Goal: Communication & Community: Answer question/provide support

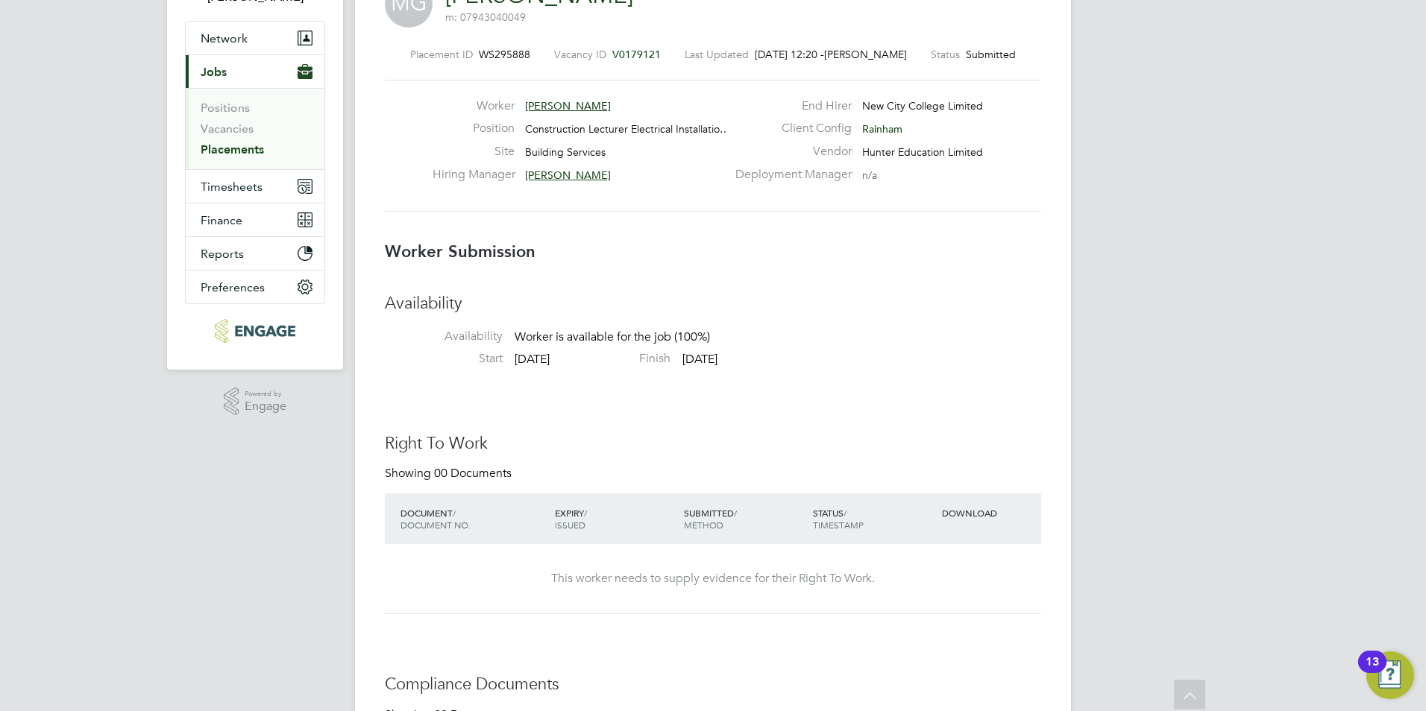
scroll to position [124, 0]
click at [646, 51] on span "V0179121" at bounding box center [636, 52] width 48 height 13
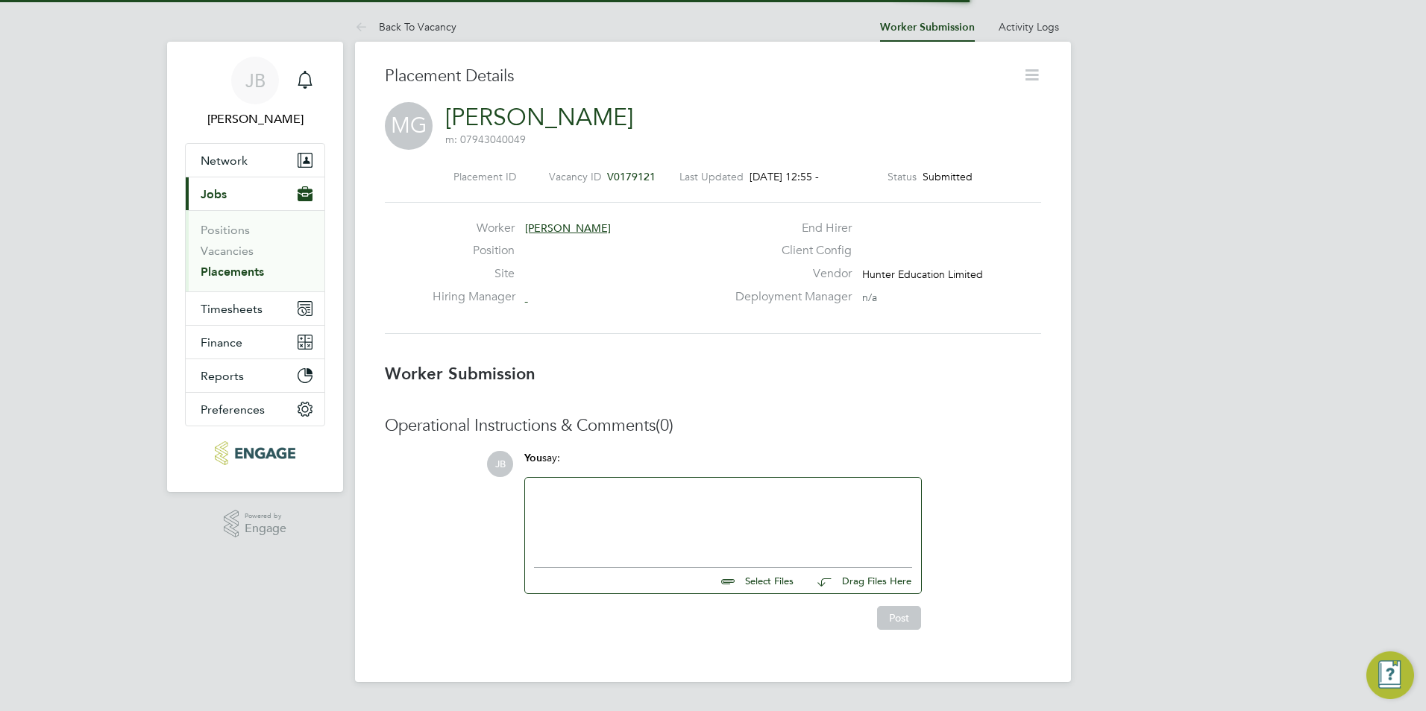
scroll to position [24, 295]
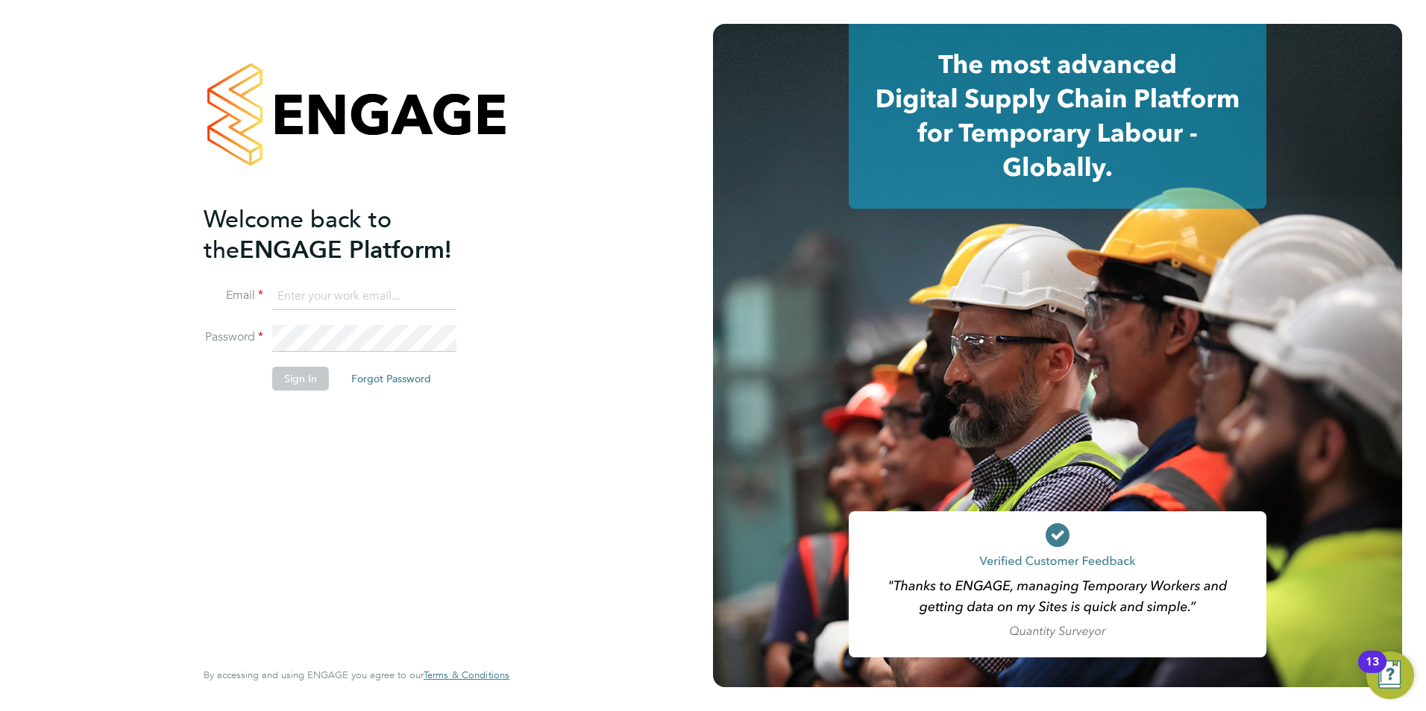
type input "jack.baron@HunterEducation.co.uk"
click at [314, 377] on button "Sign In" at bounding box center [300, 379] width 57 height 24
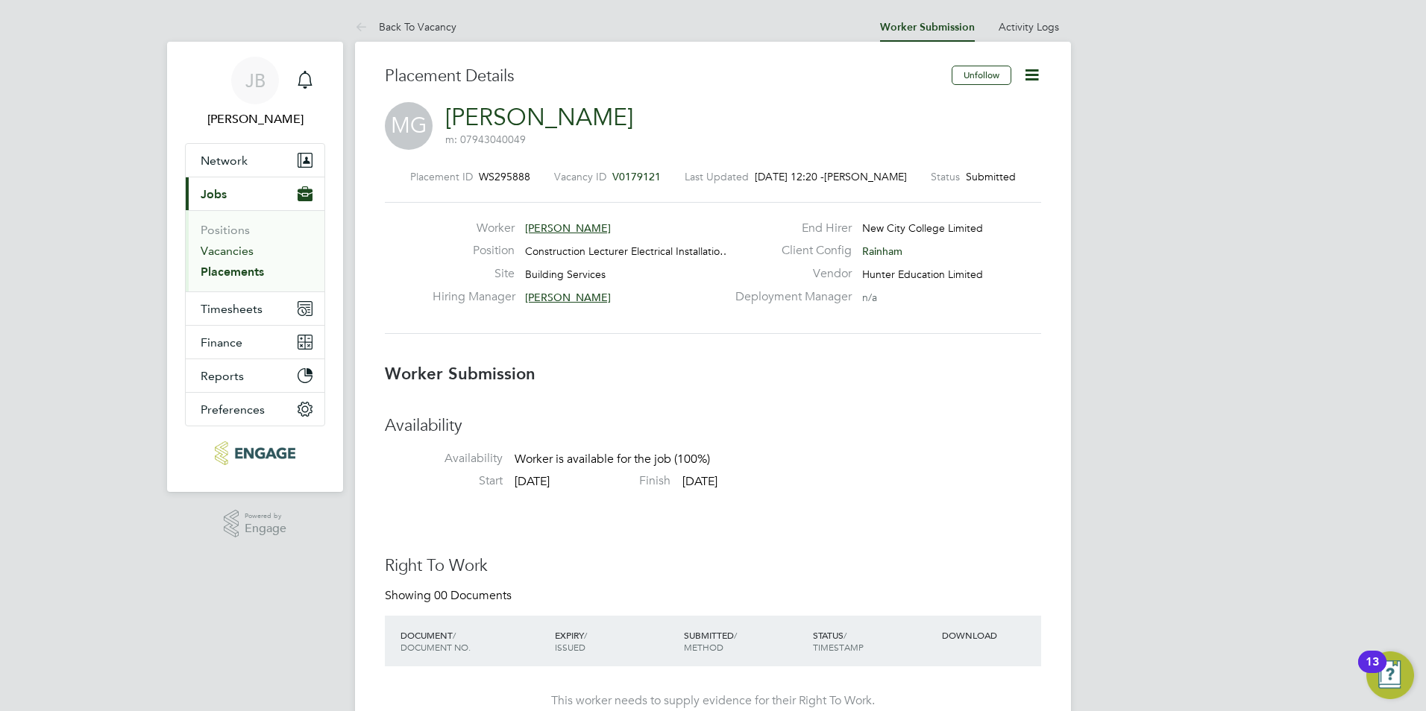
drag, startPoint x: 253, startPoint y: 252, endPoint x: 243, endPoint y: 253, distance: 9.7
click at [253, 252] on li "Vacancies" at bounding box center [257, 254] width 112 height 21
click at [231, 251] on link "Vacancies" at bounding box center [227, 251] width 53 height 14
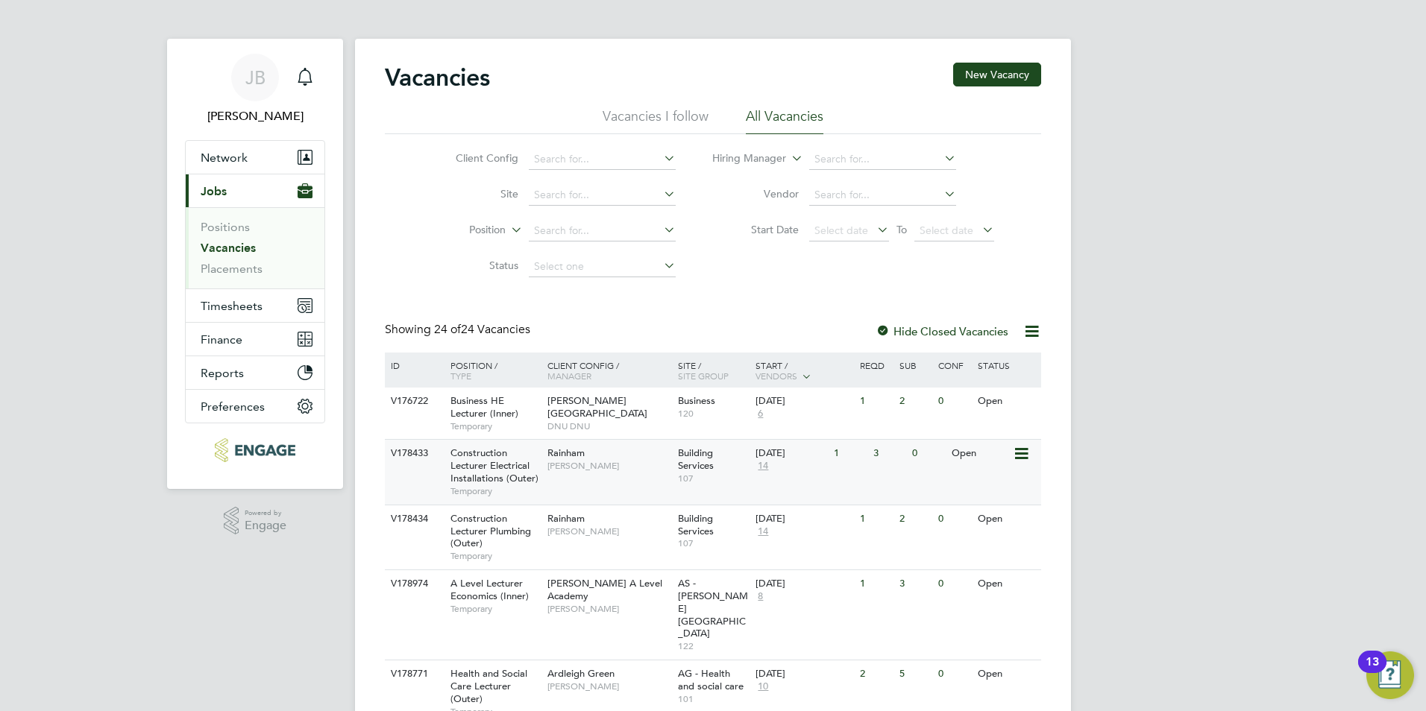
scroll to position [4, 0]
click at [509, 479] on span "Construction Lecturer Electrical Installations (Outer)" at bounding box center [494, 465] width 88 height 38
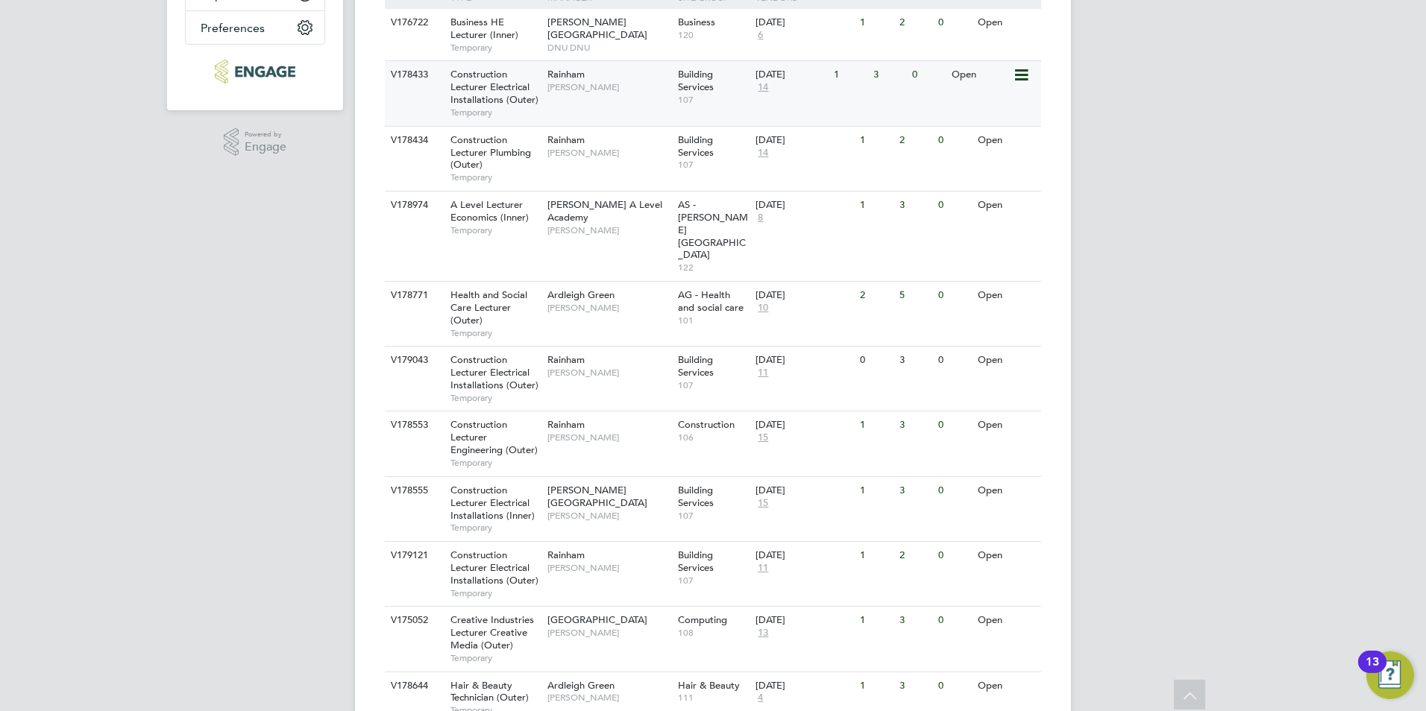
scroll to position [405, 0]
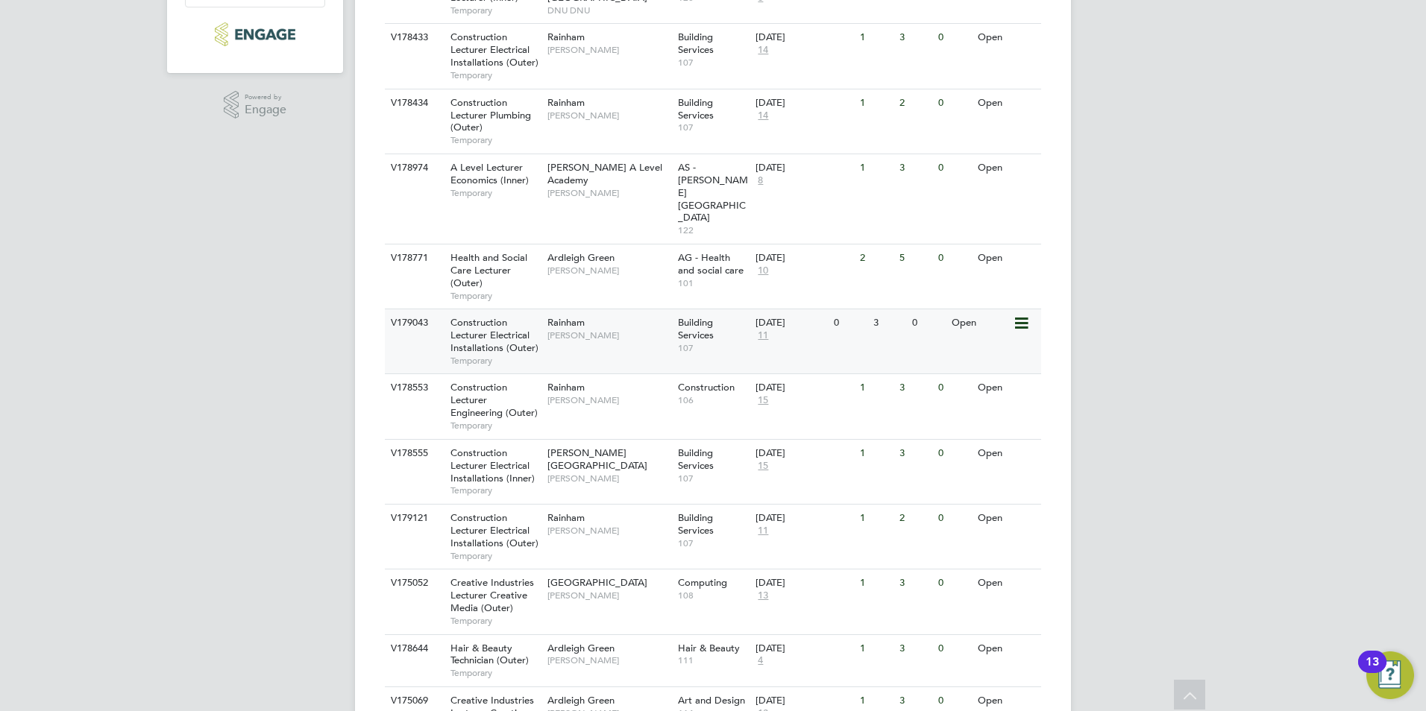
click at [502, 316] on span "Construction Lecturer Electrical Installations (Outer)" at bounding box center [494, 335] width 88 height 38
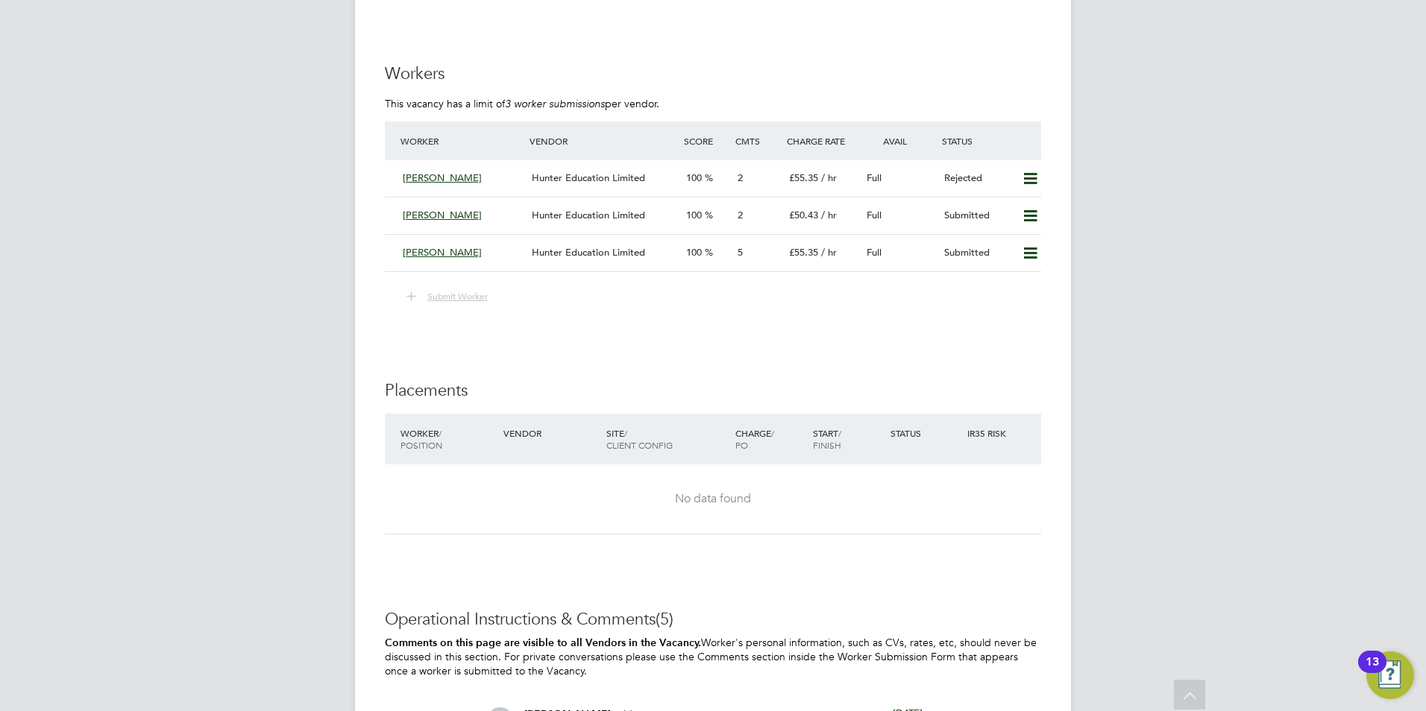
scroll to position [2748, 0]
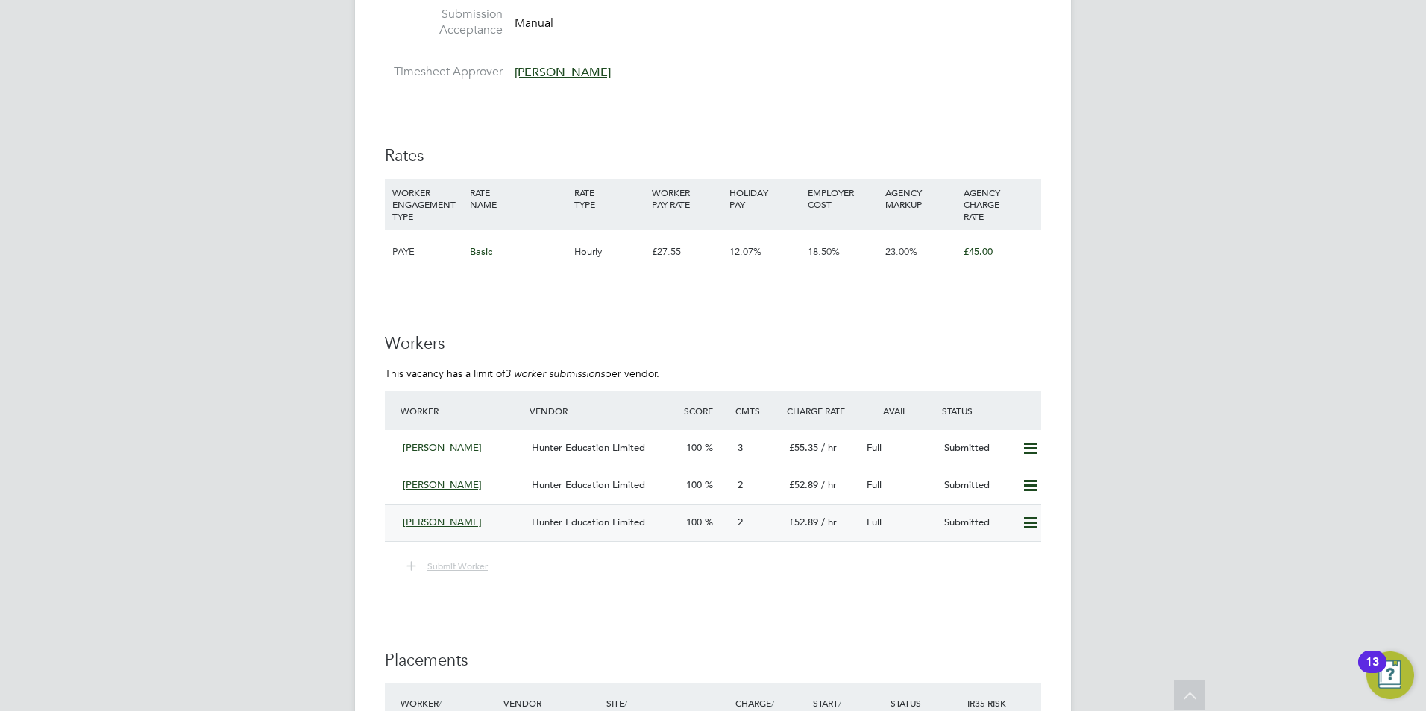
scroll to position [2509, 0]
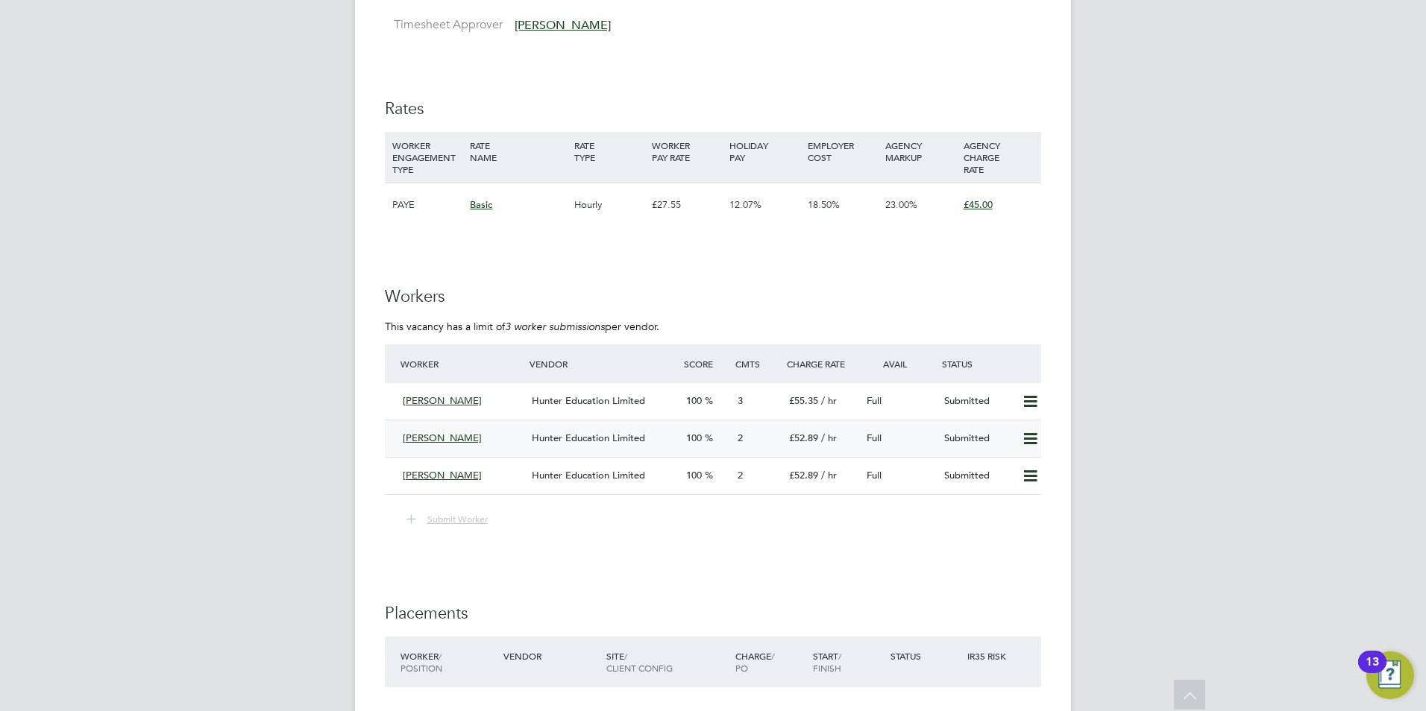
click at [1033, 439] on icon at bounding box center [1030, 439] width 19 height 12
click at [935, 506] on li "Worker Vendor Score Cmts Charge Rate Avail Status Harminder Birdee Hunter Educa…" at bounding box center [713, 427] width 656 height 166
click at [1021, 408] on icon at bounding box center [1030, 402] width 19 height 12
click at [961, 506] on li "Worker Vendor Score Cmts Charge Rate Avail Status Harminder Birdee Hunter Educa…" at bounding box center [713, 427] width 656 height 166
click at [1021, 476] on icon at bounding box center [1030, 476] width 19 height 12
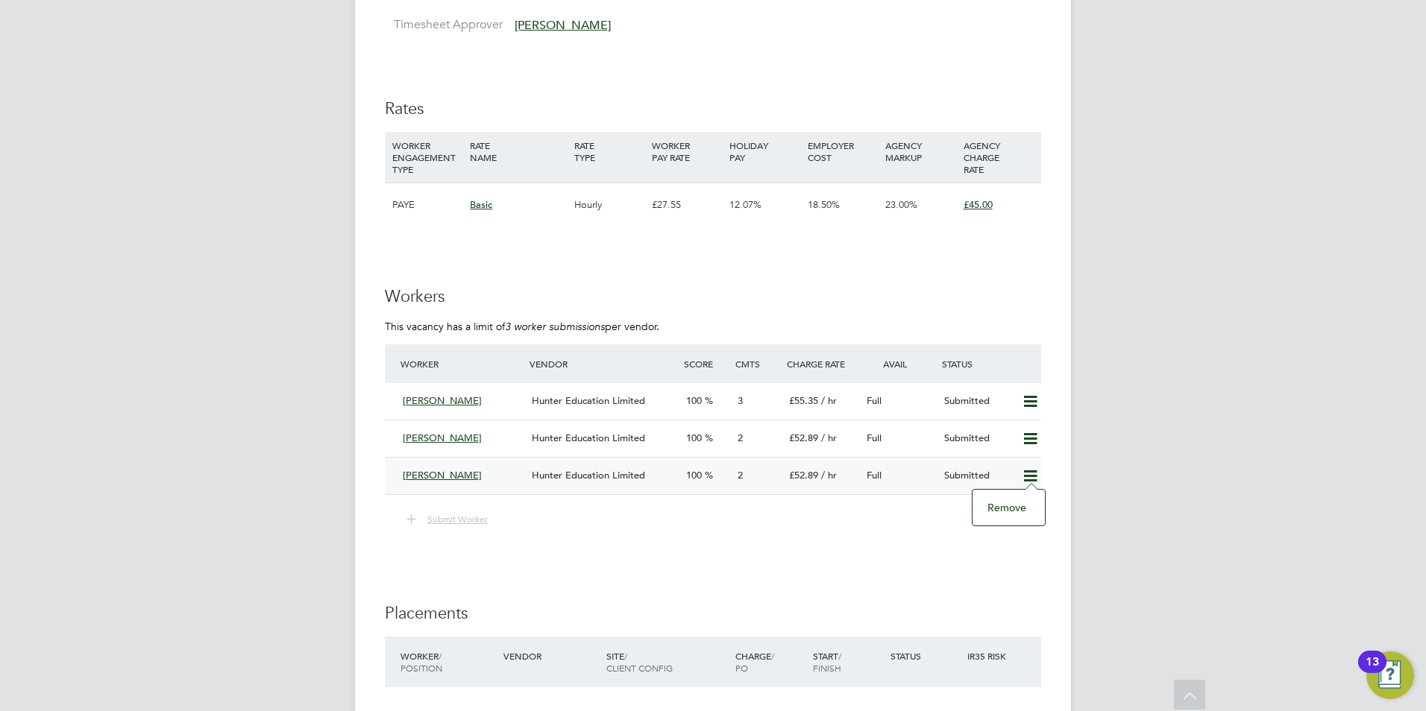
drag, startPoint x: 1027, startPoint y: 514, endPoint x: 986, endPoint y: 511, distance: 41.1
click at [1027, 514] on li "Remove" at bounding box center [1008, 507] width 57 height 21
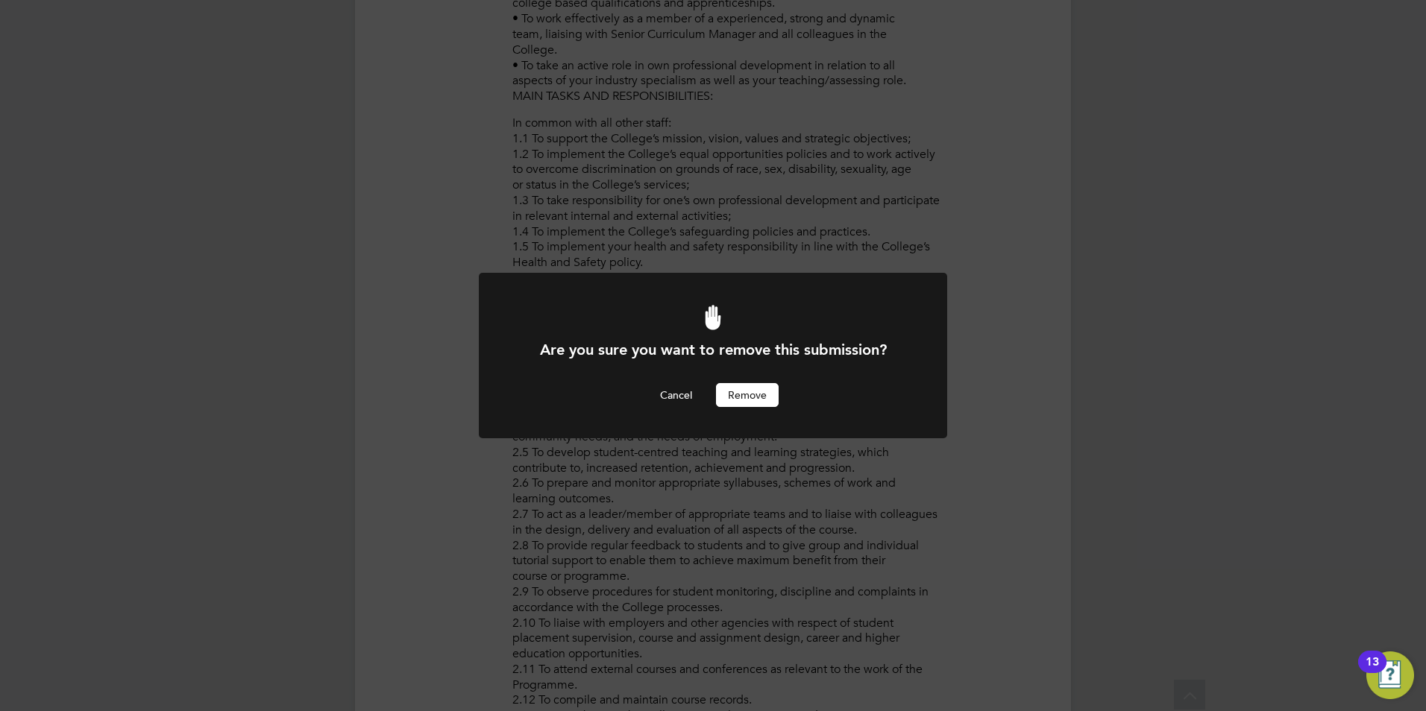
click at [765, 388] on button "Remove" at bounding box center [747, 395] width 63 height 24
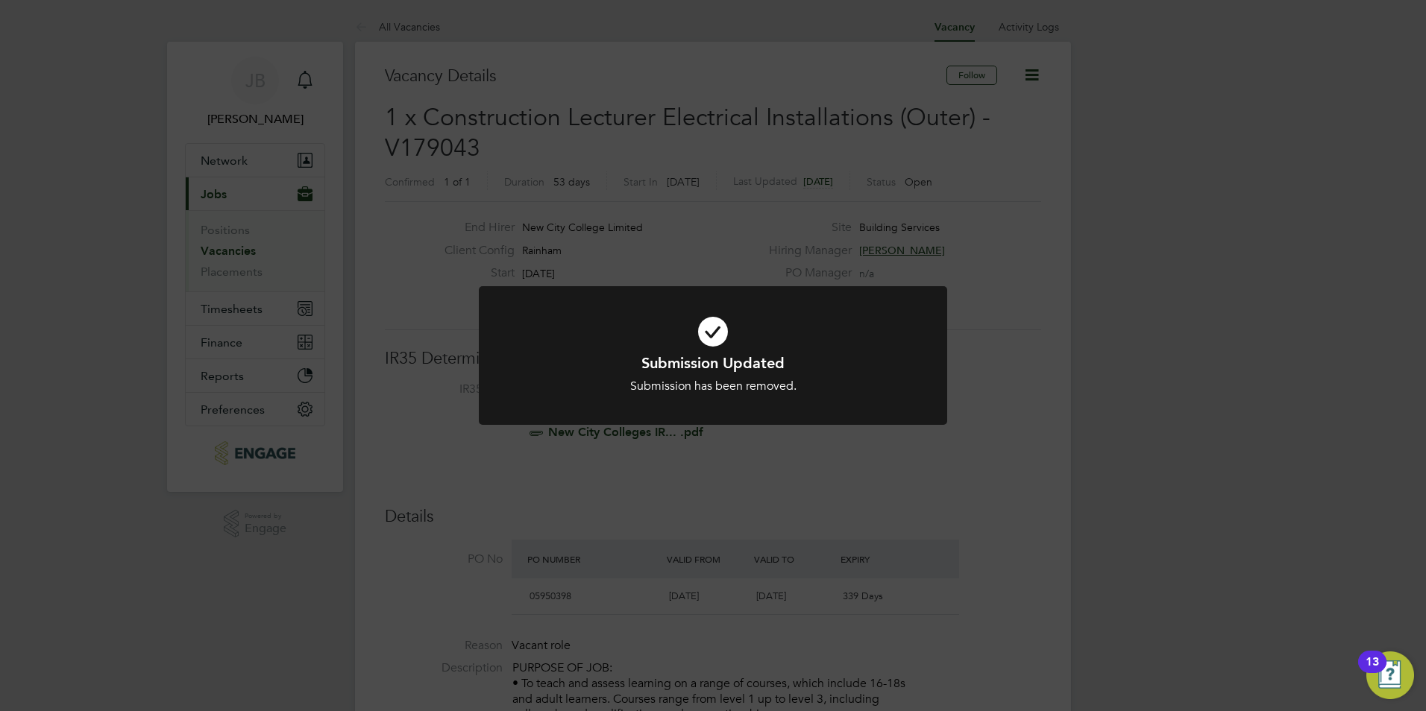
click at [789, 151] on div "Submission Updated Submission has been removed. Cancel Okay" at bounding box center [713, 355] width 1426 height 711
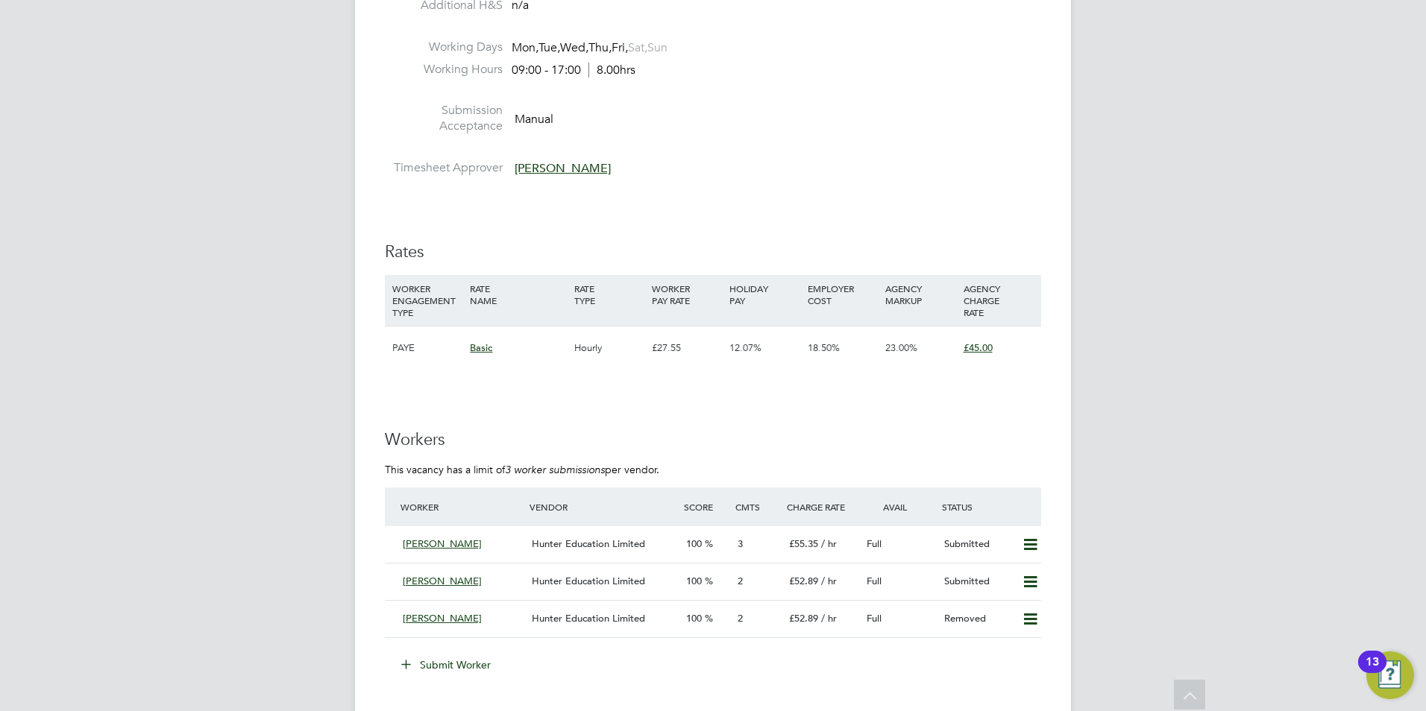
click at [453, 667] on button "Submit Worker" at bounding box center [447, 665] width 112 height 24
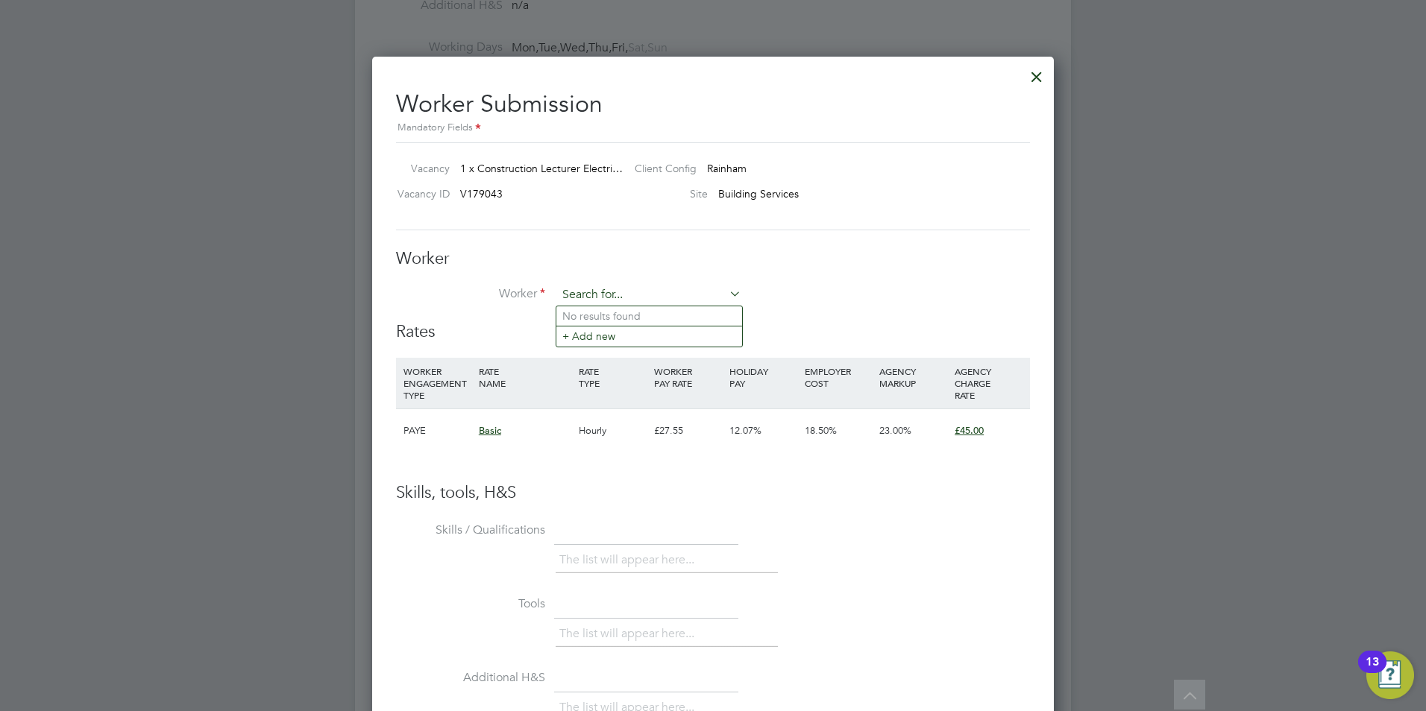
click at [620, 293] on input at bounding box center [649, 295] width 184 height 22
type input "k"
type input "Christian"
click at [588, 333] on li "+ Add new" at bounding box center [649, 336] width 186 height 20
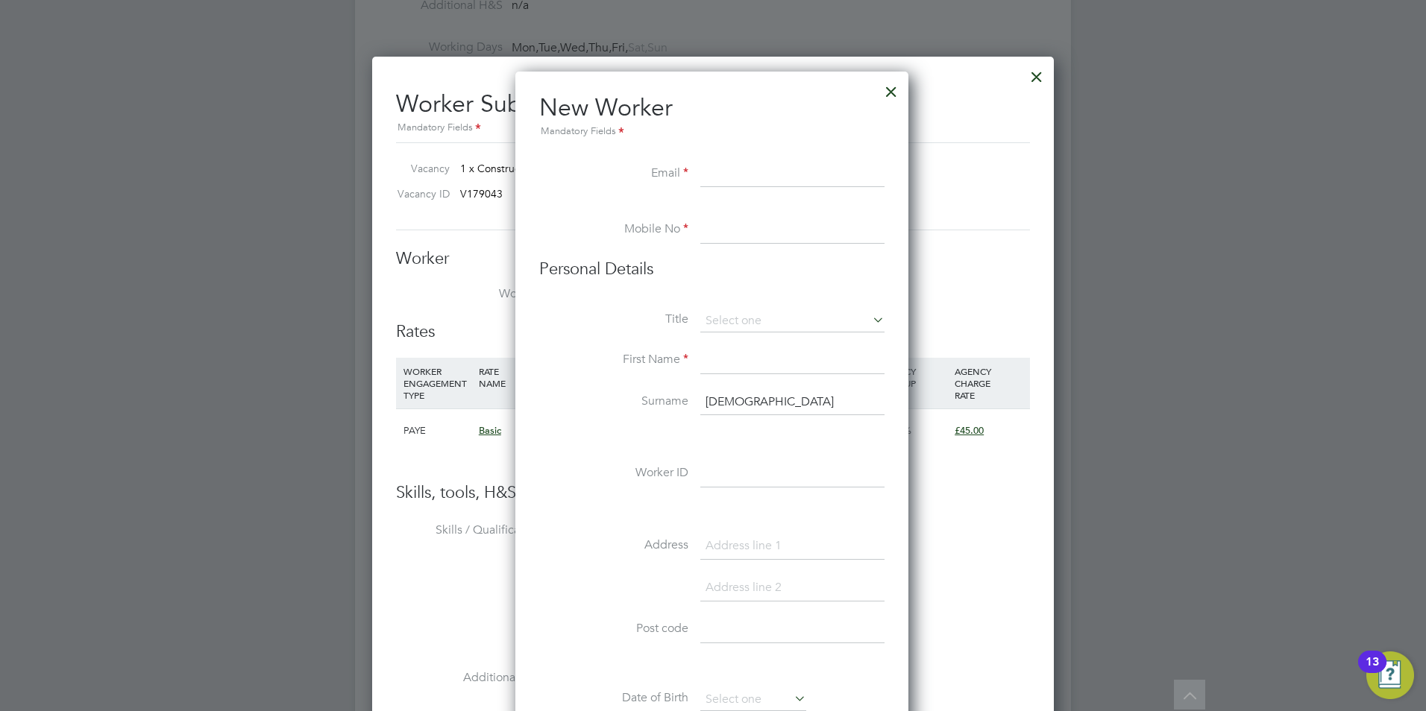
click at [773, 190] on li "Email" at bounding box center [711, 182] width 345 height 42
drag, startPoint x: 885, startPoint y: 88, endPoint x: 948, endPoint y: 93, distance: 62.8
click at [886, 88] on div at bounding box center [891, 88] width 27 height 27
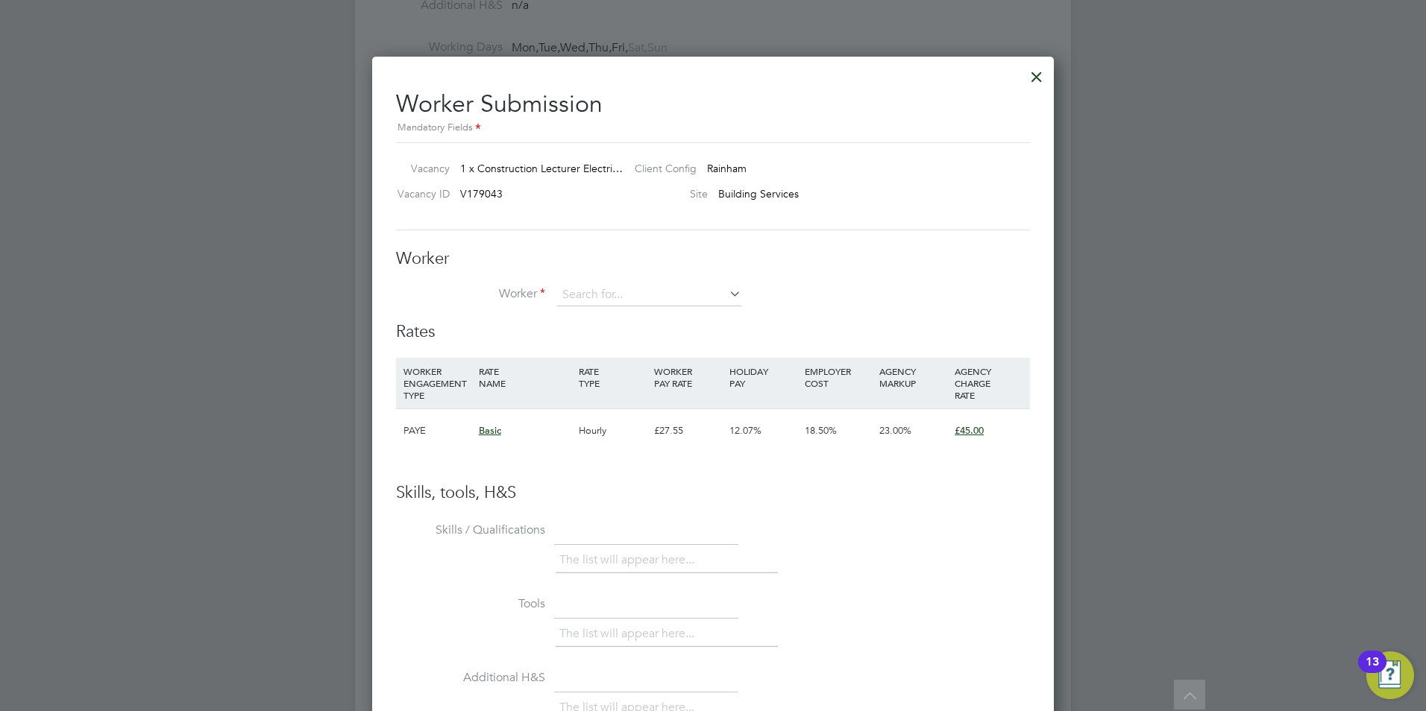
click at [1033, 79] on div at bounding box center [1036, 73] width 27 height 27
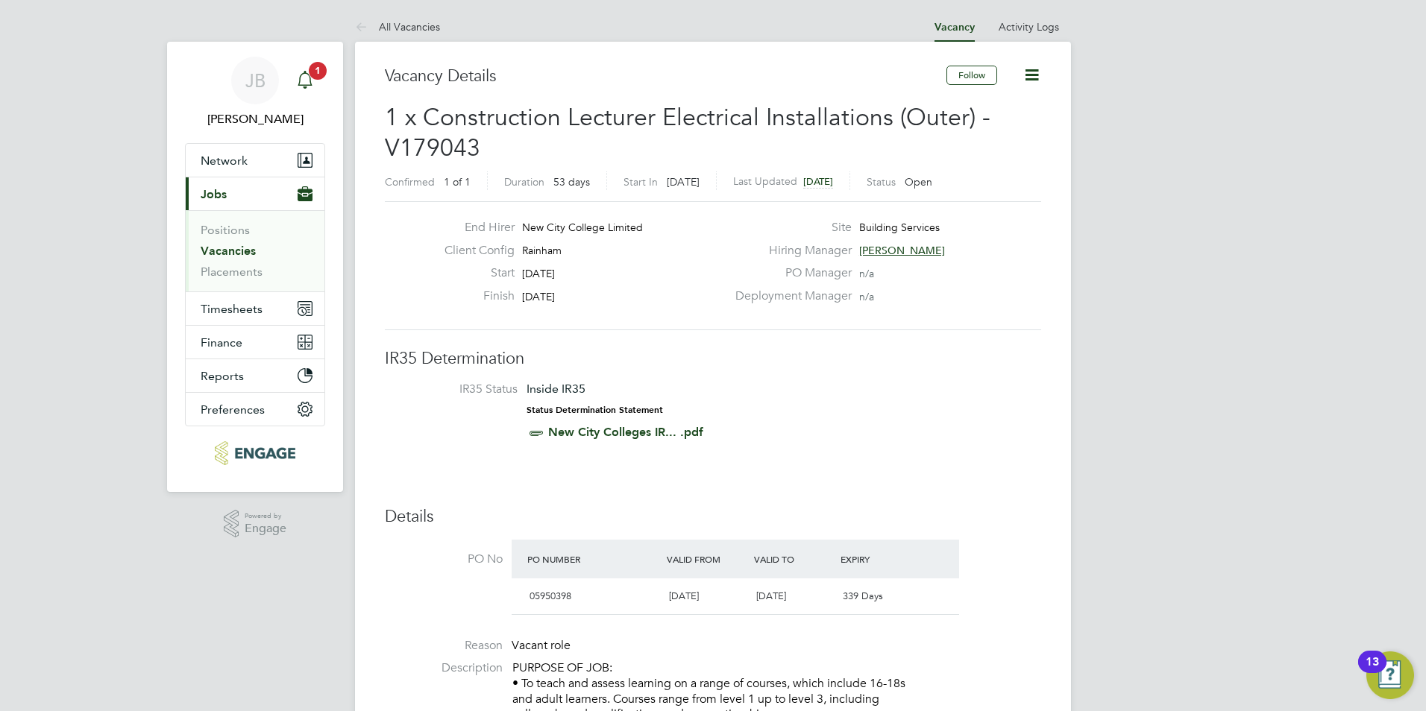
drag, startPoint x: 330, startPoint y: 81, endPoint x: 315, endPoint y: 81, distance: 14.2
click at [330, 81] on app-nav-sections-wrapper "JB Jack Baron Notifications 1 Applications: Network Team Members Businesses Sit…" at bounding box center [255, 267] width 176 height 450
click at [314, 82] on div "Main navigation" at bounding box center [305, 81] width 30 height 30
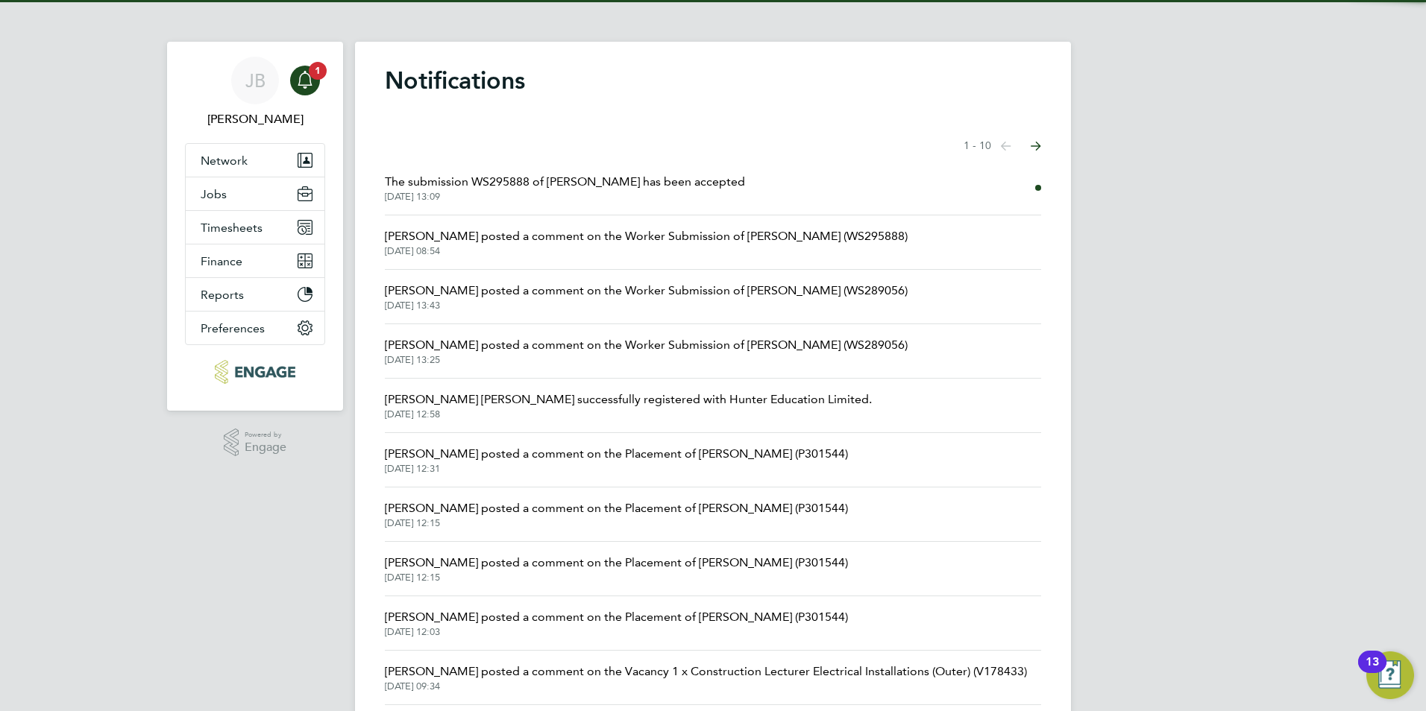
click at [622, 189] on span "The submission WS295888 of Mark Gruber has been accepted" at bounding box center [565, 182] width 360 height 18
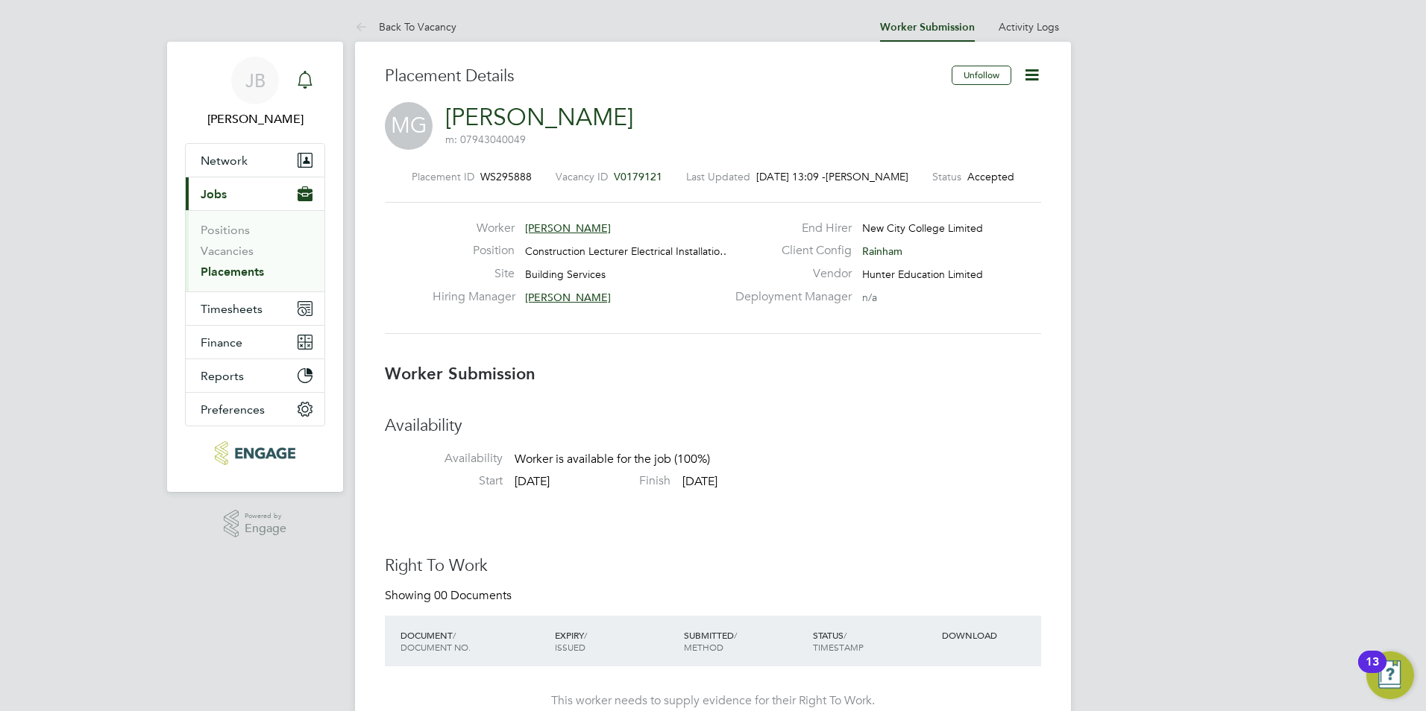
click at [303, 87] on icon "Main navigation" at bounding box center [305, 80] width 18 height 18
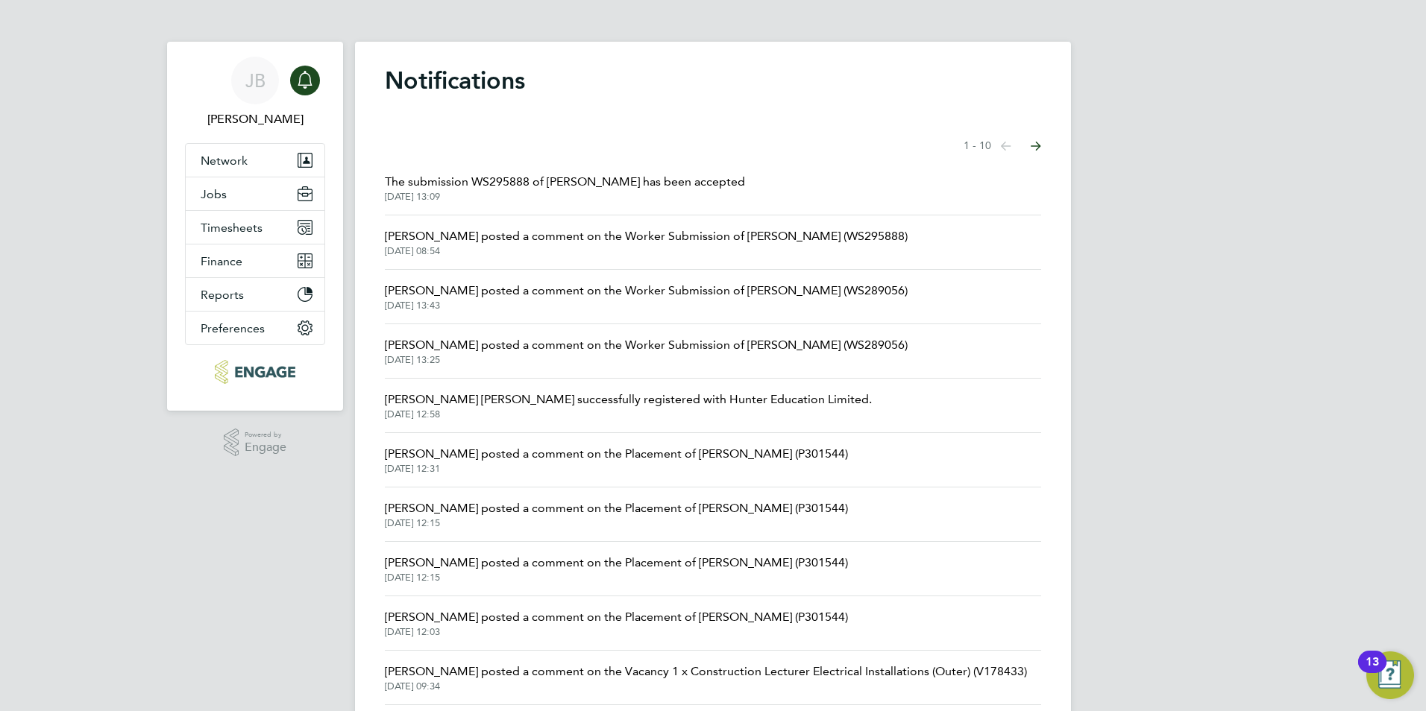
click at [596, 198] on span "26 Aug 2025, 13:09" at bounding box center [565, 197] width 360 height 12
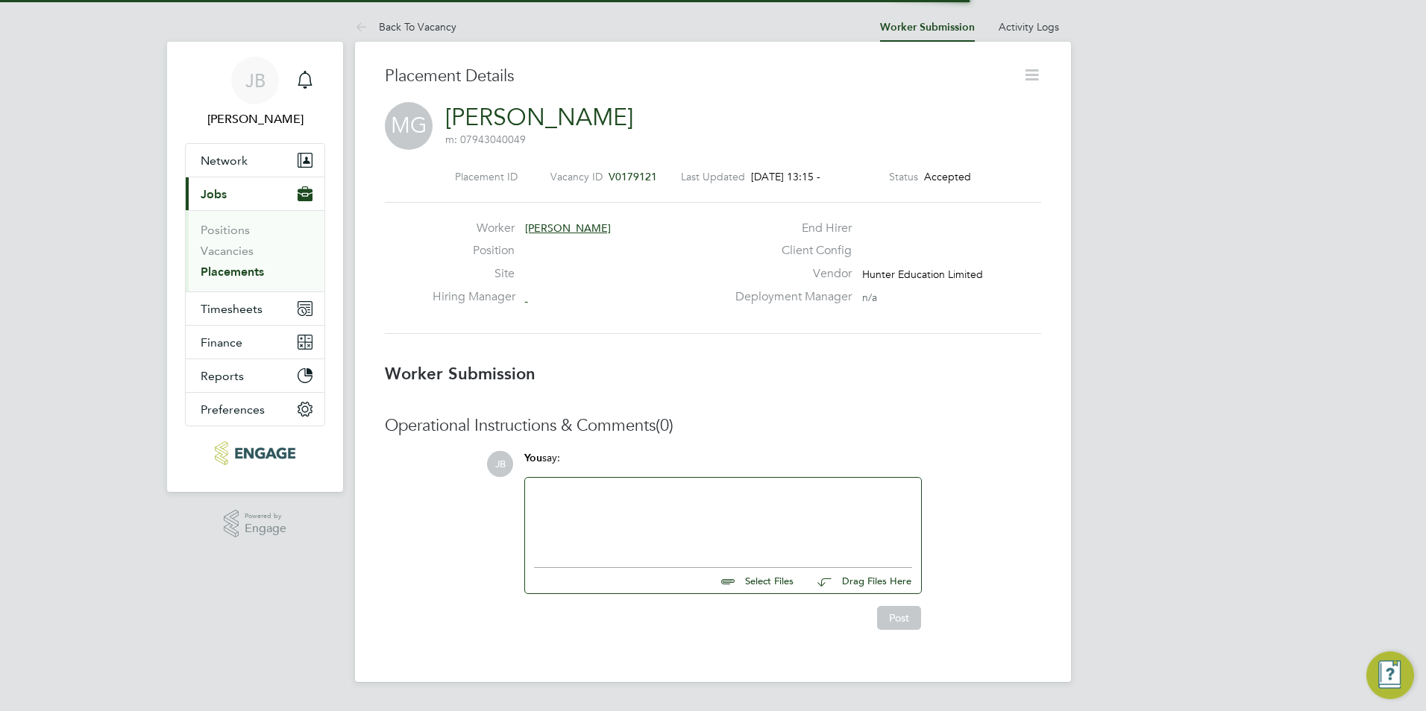
scroll to position [24, 295]
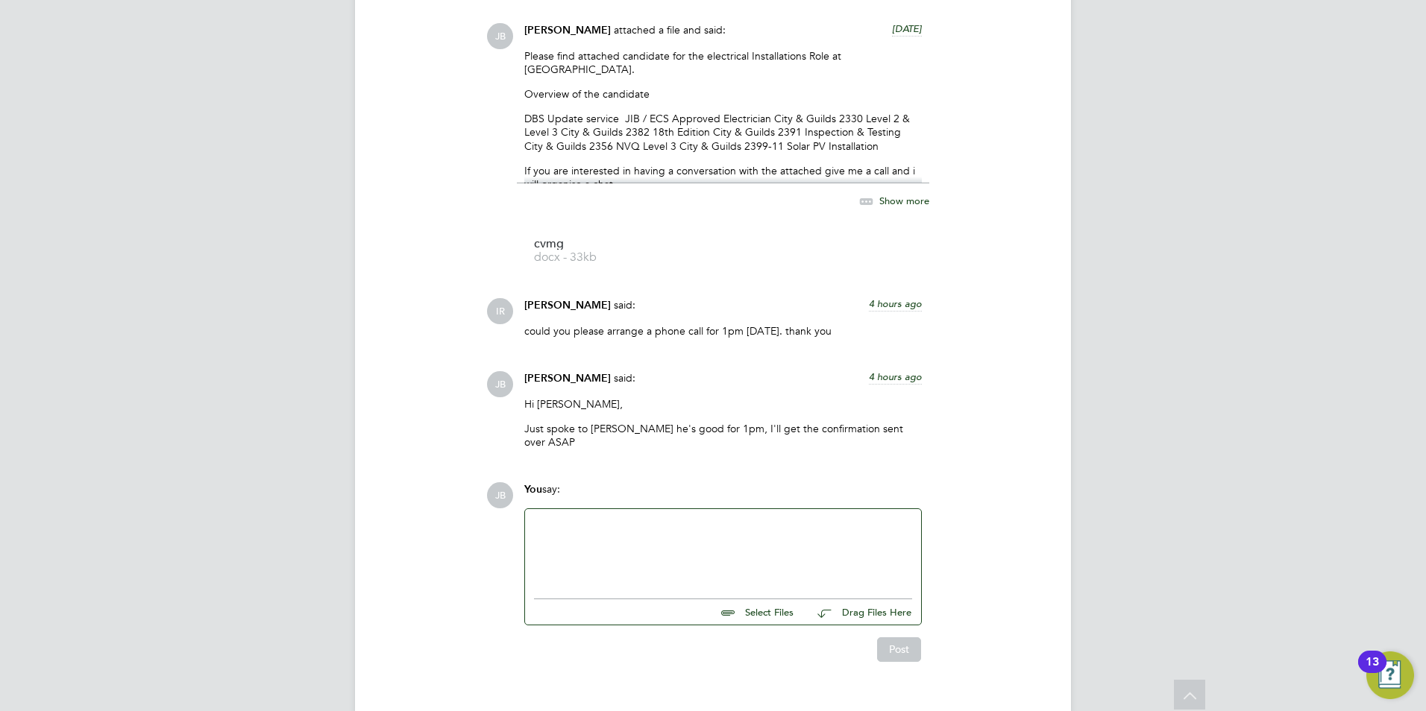
click at [571, 518] on div at bounding box center [723, 550] width 378 height 64
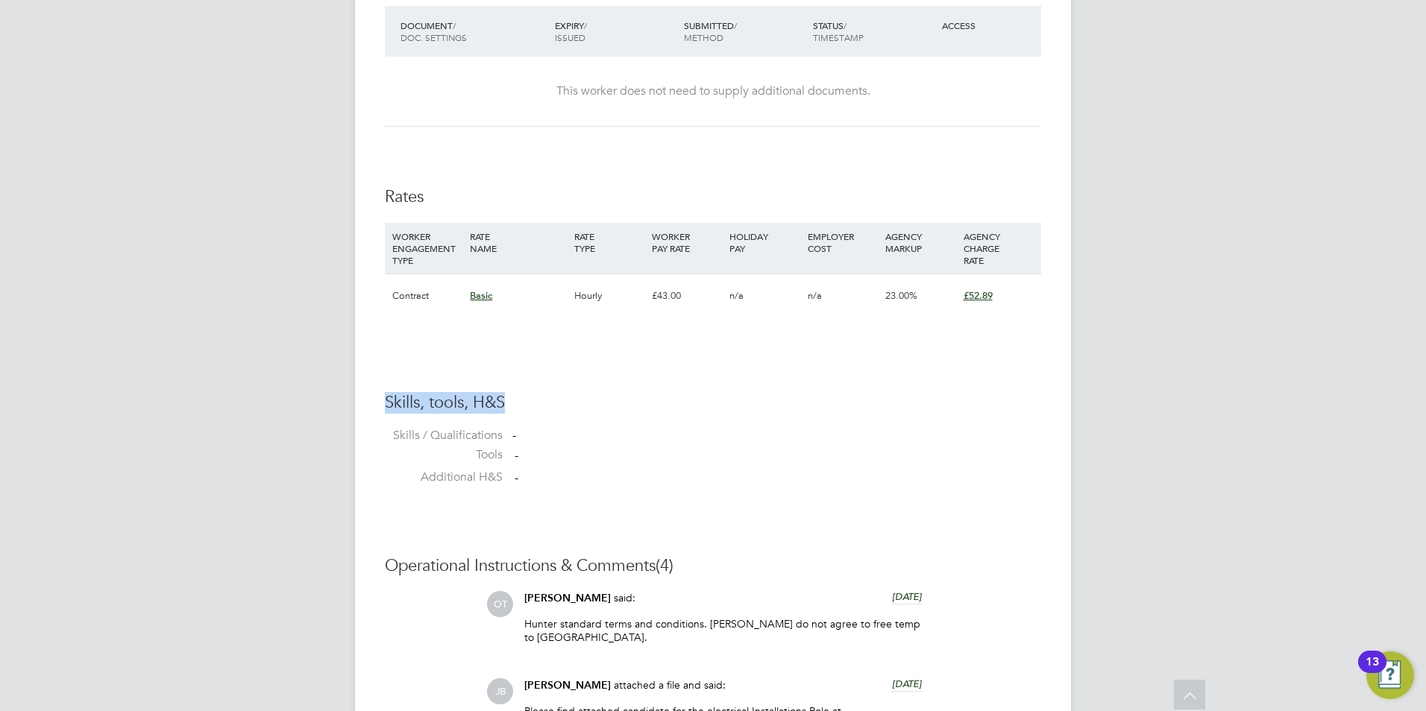
drag, startPoint x: 989, startPoint y: 295, endPoint x: 936, endPoint y: 362, distance: 85.6
click at [936, 362] on div "Availability Availability Worker is available for the job (100%) Start 01 Sep 2…" at bounding box center [713, 30] width 656 height 931
drag, startPoint x: 936, startPoint y: 362, endPoint x: 799, endPoint y: 456, distance: 166.5
click at [799, 456] on li "Tools -" at bounding box center [713, 458] width 656 height 22
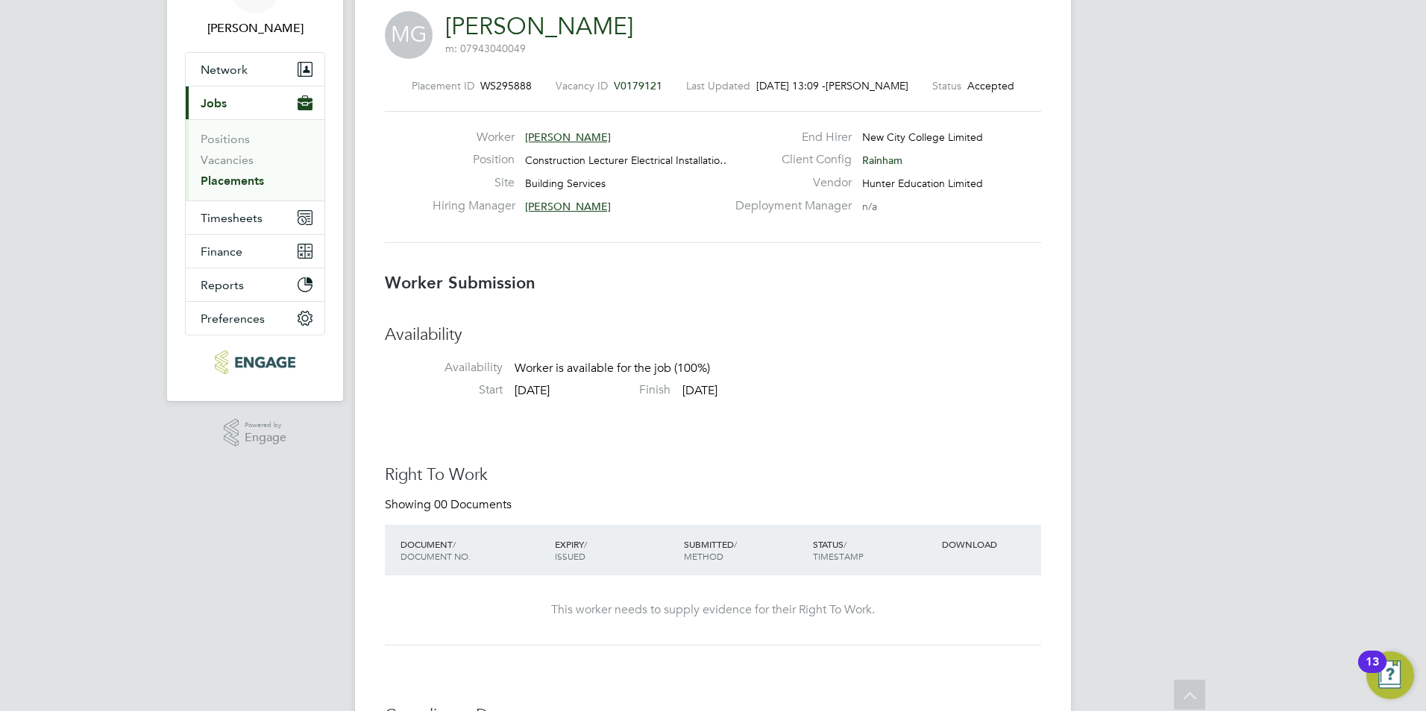
scroll to position [0, 0]
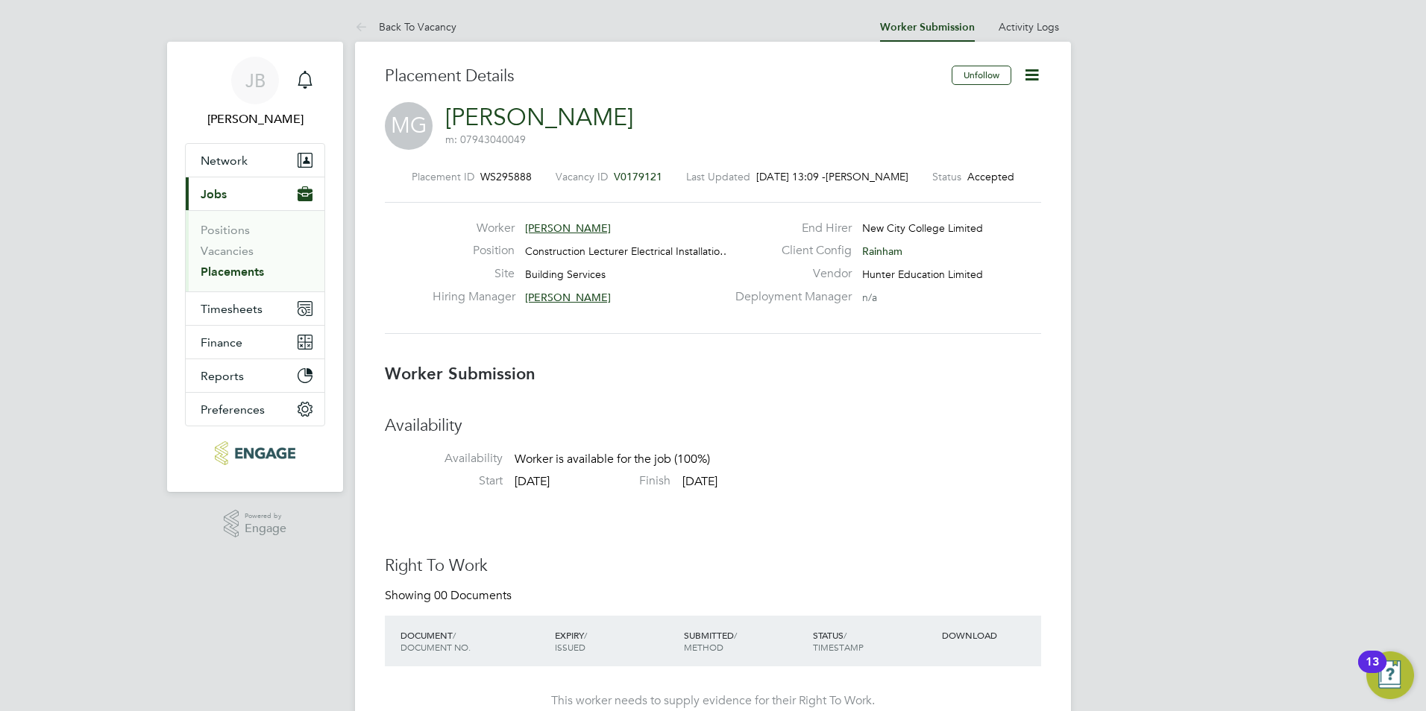
click at [575, 681] on div "This worker needs to supply evidence for their Right To Work." at bounding box center [713, 701] width 626 height 69
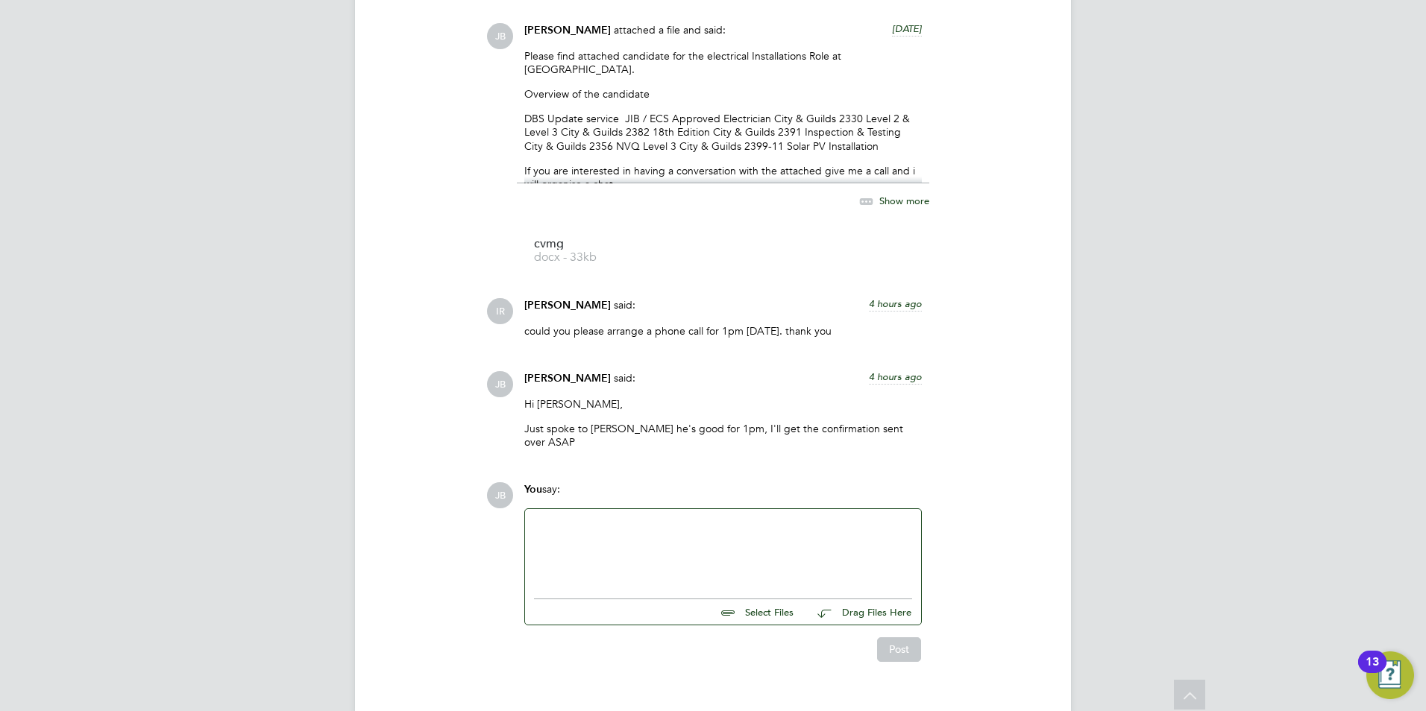
click at [571, 518] on div at bounding box center [723, 550] width 378 height 64
click at [632, 518] on div at bounding box center [723, 550] width 378 height 64
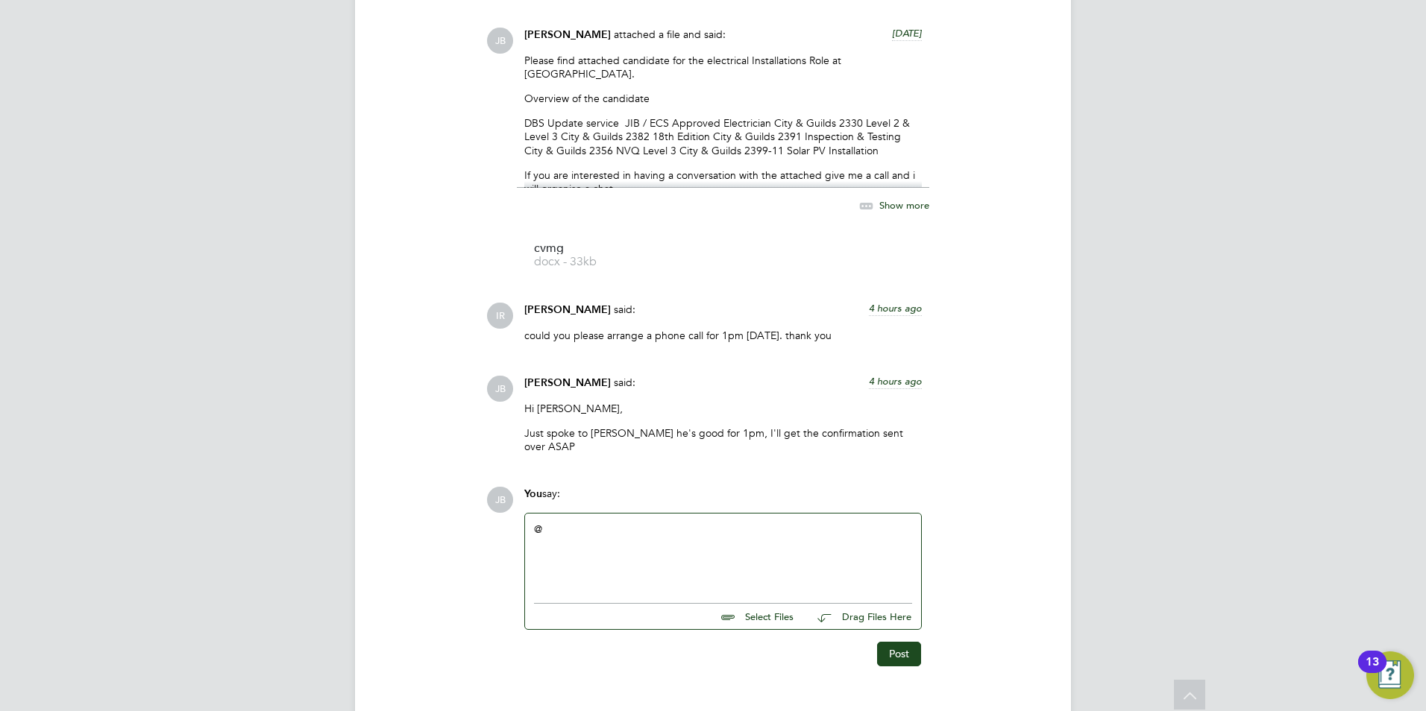
click at [557, 523] on div "@" at bounding box center [723, 555] width 378 height 64
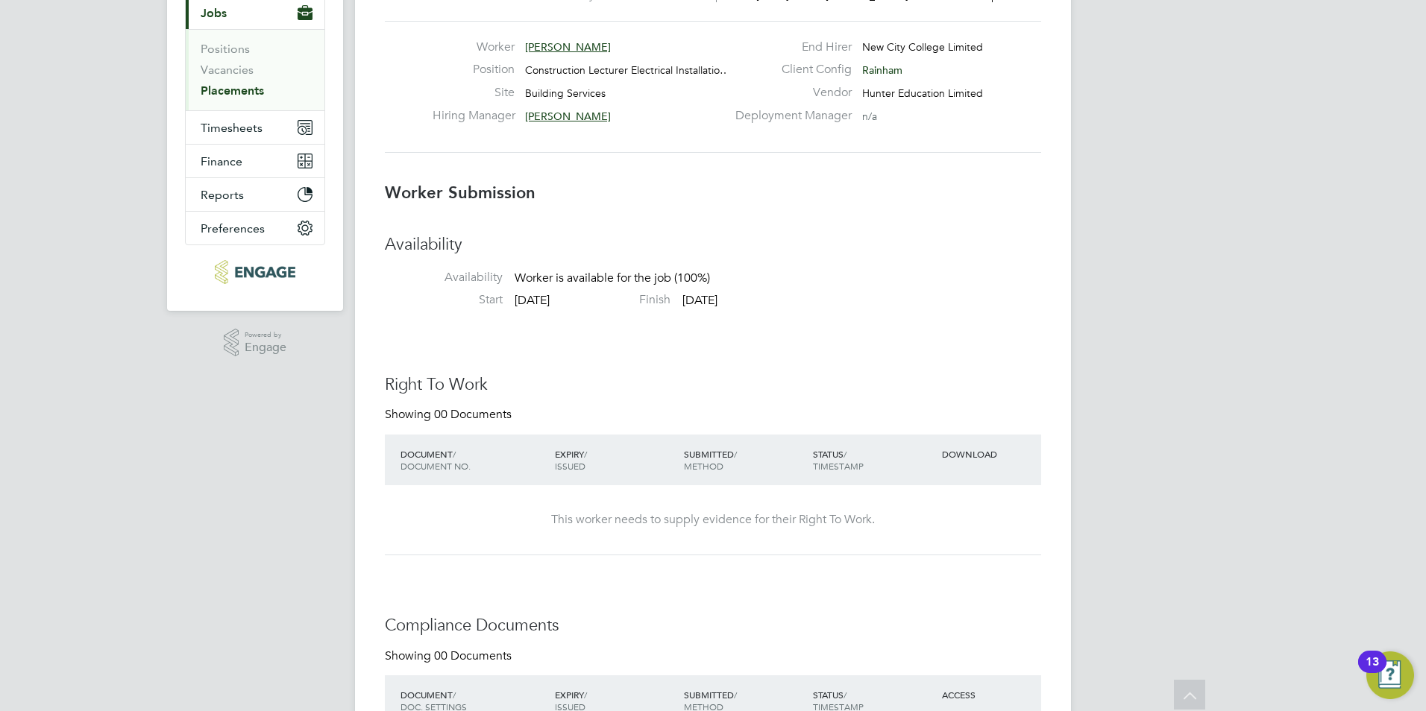
scroll to position [94, 0]
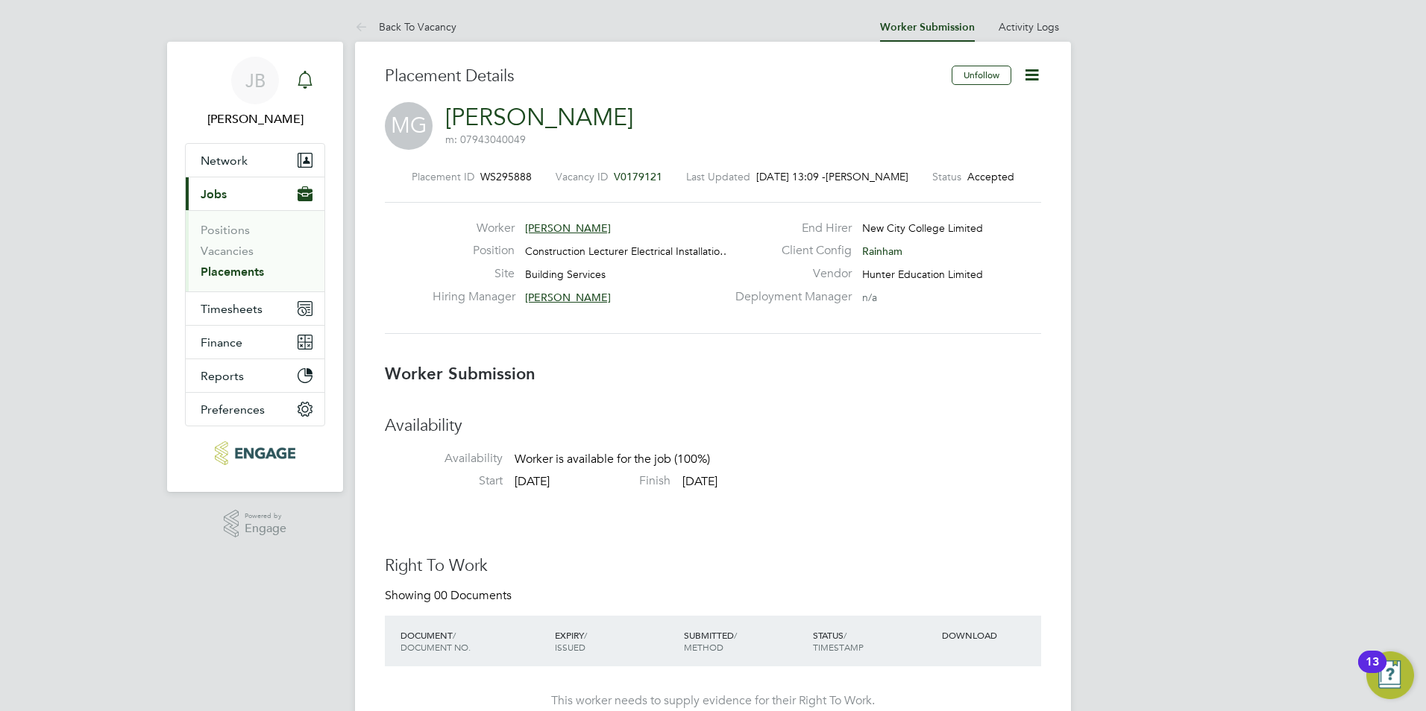
click at [298, 78] on icon "Main navigation" at bounding box center [305, 80] width 18 height 18
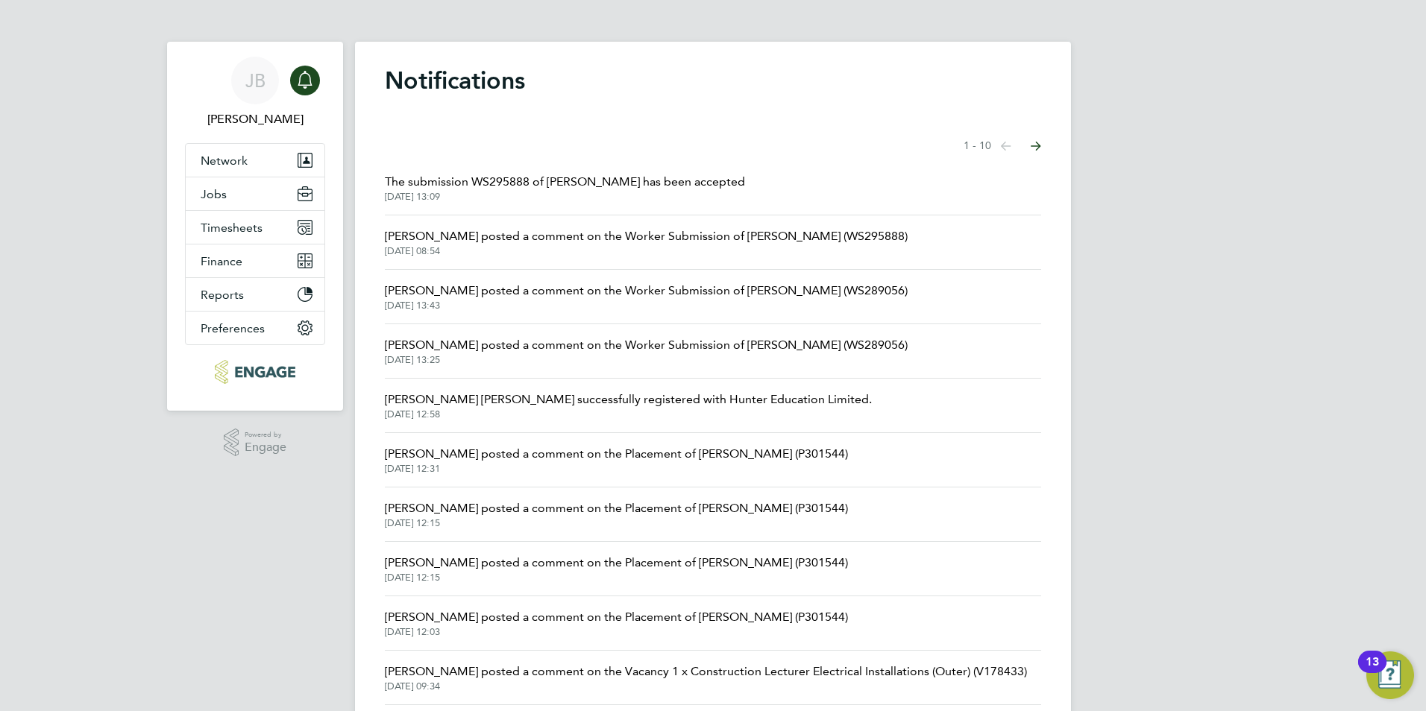
click at [557, 181] on span "The submission WS295888 of Mark Gruber has been accepted" at bounding box center [565, 182] width 360 height 18
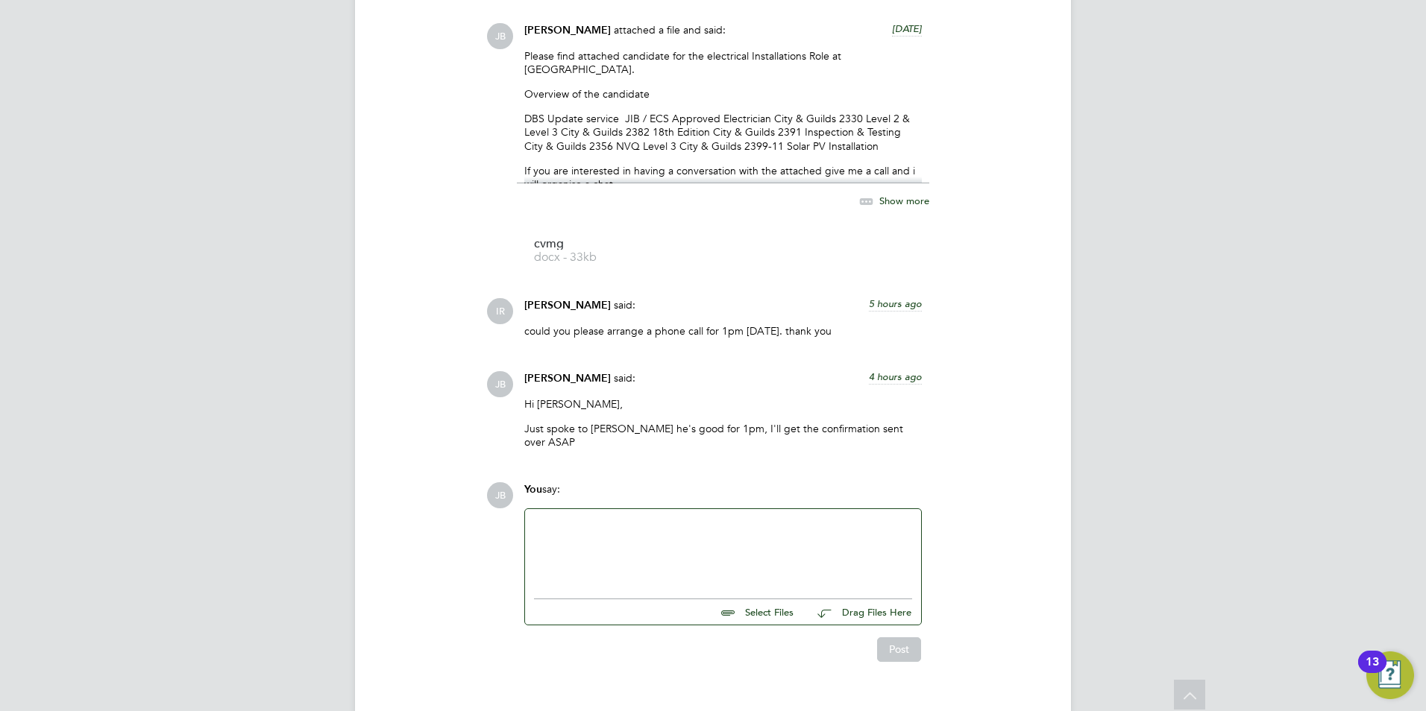
click at [615, 518] on div at bounding box center [723, 550] width 378 height 64
drag, startPoint x: 572, startPoint y: 541, endPoint x: 579, endPoint y: 544, distance: 8.0
click at [627, 546] on div "Thanks for confirming marks offer, he has accepted to start on the 1st of Septe…" at bounding box center [723, 552] width 378 height 13
click at [617, 546] on div "Thanks for confirming marks offer, he has accepted to start on the 1st of Septe…" at bounding box center [723, 559] width 378 height 27
drag, startPoint x: 722, startPoint y: 526, endPoint x: 726, endPoint y: 541, distance: 14.6
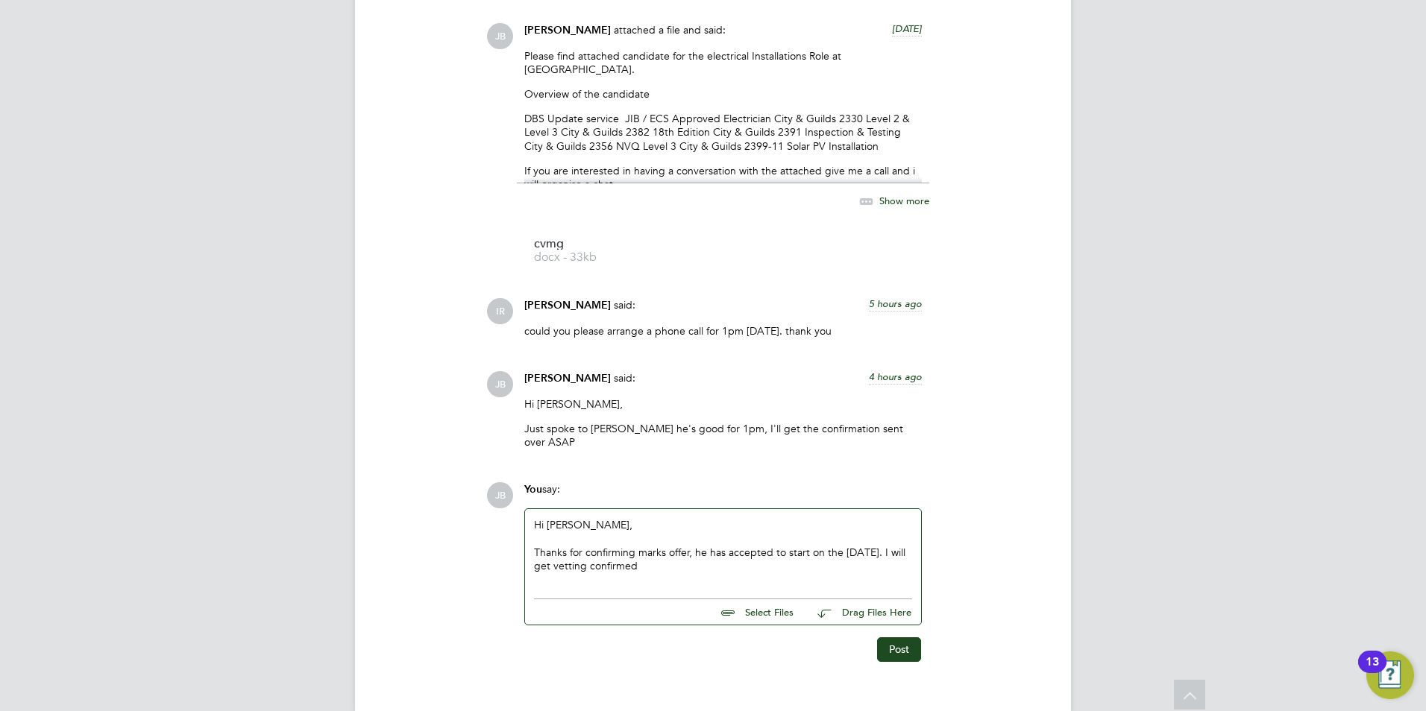
click at [722, 546] on div "Thanks for confirming marks offer, he has accepted to start on the 1st of Septe…" at bounding box center [723, 559] width 378 height 27
click at [726, 546] on div "Thanks for confirming marks offer, he has accepted to start on the 1st of Septe…" at bounding box center [723, 559] width 378 height 27
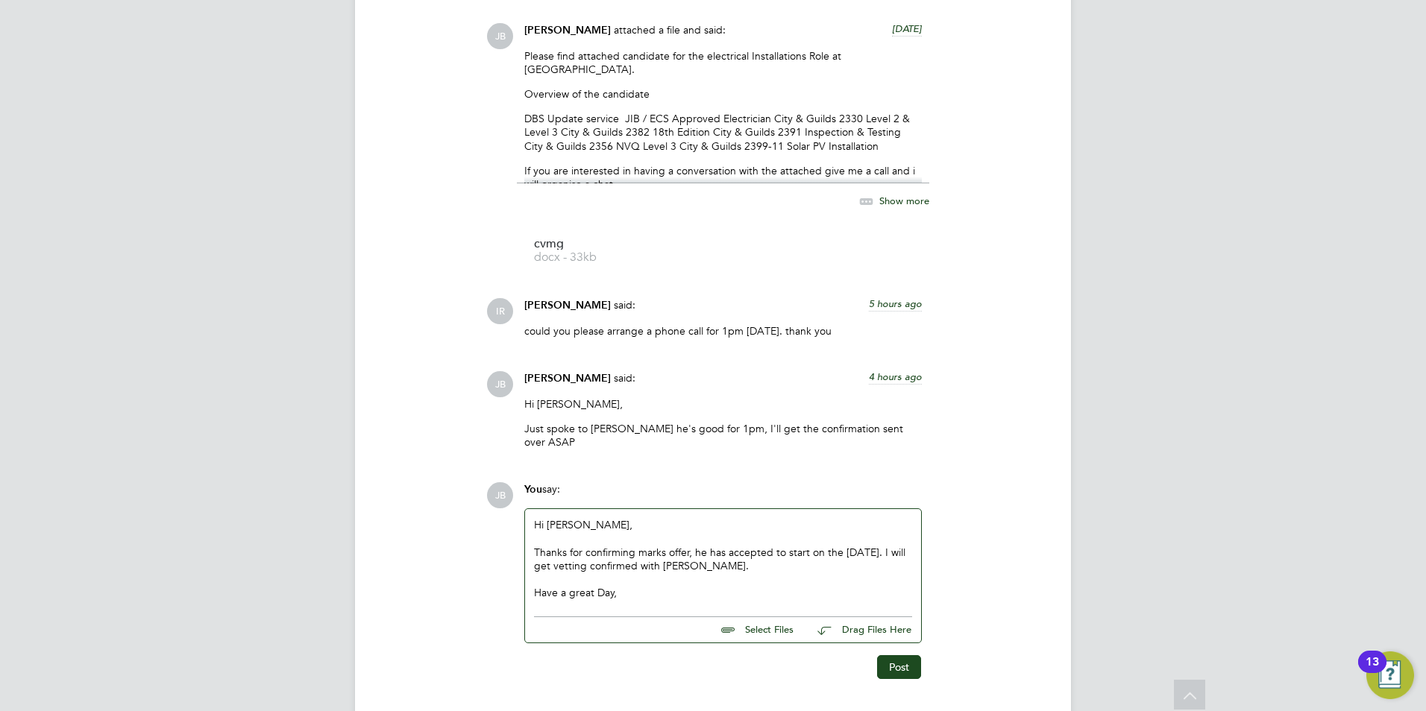
drag, startPoint x: 752, startPoint y: 543, endPoint x: 770, endPoint y: 544, distance: 18.0
drag, startPoint x: 797, startPoint y: 230, endPoint x: 765, endPoint y: 539, distance: 310.3
click at [765, 546] on div "Thanks for confirming marks offer, he has accepted to start on the 1st of Septe…" at bounding box center [723, 559] width 378 height 27
click at [758, 546] on div "Thanks for confirming marks offer, he has accepted to start on the 1st of Septe…" at bounding box center [723, 559] width 378 height 27
click at [860, 518] on div "Hi Ian, Thanks for confirming marks offer, he has accepted to start on the 1st …" at bounding box center [723, 558] width 378 height 81
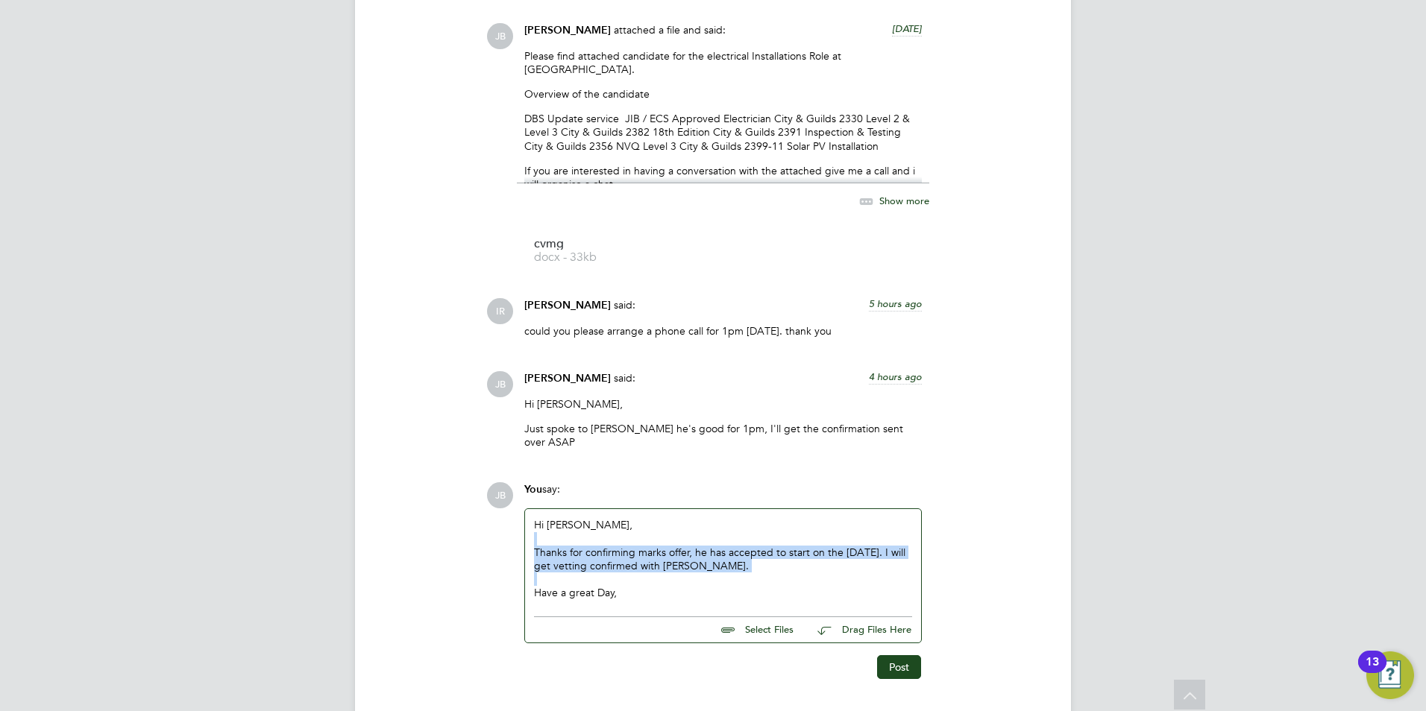
click at [837, 546] on div "Thanks for confirming marks offer, he has accepted to start on the 1st of Septe…" at bounding box center [723, 559] width 378 height 27
click at [616, 586] on div "Have a great Day," at bounding box center [723, 592] width 378 height 13
click at [633, 586] on div "Have a great Day," at bounding box center [723, 592] width 378 height 13
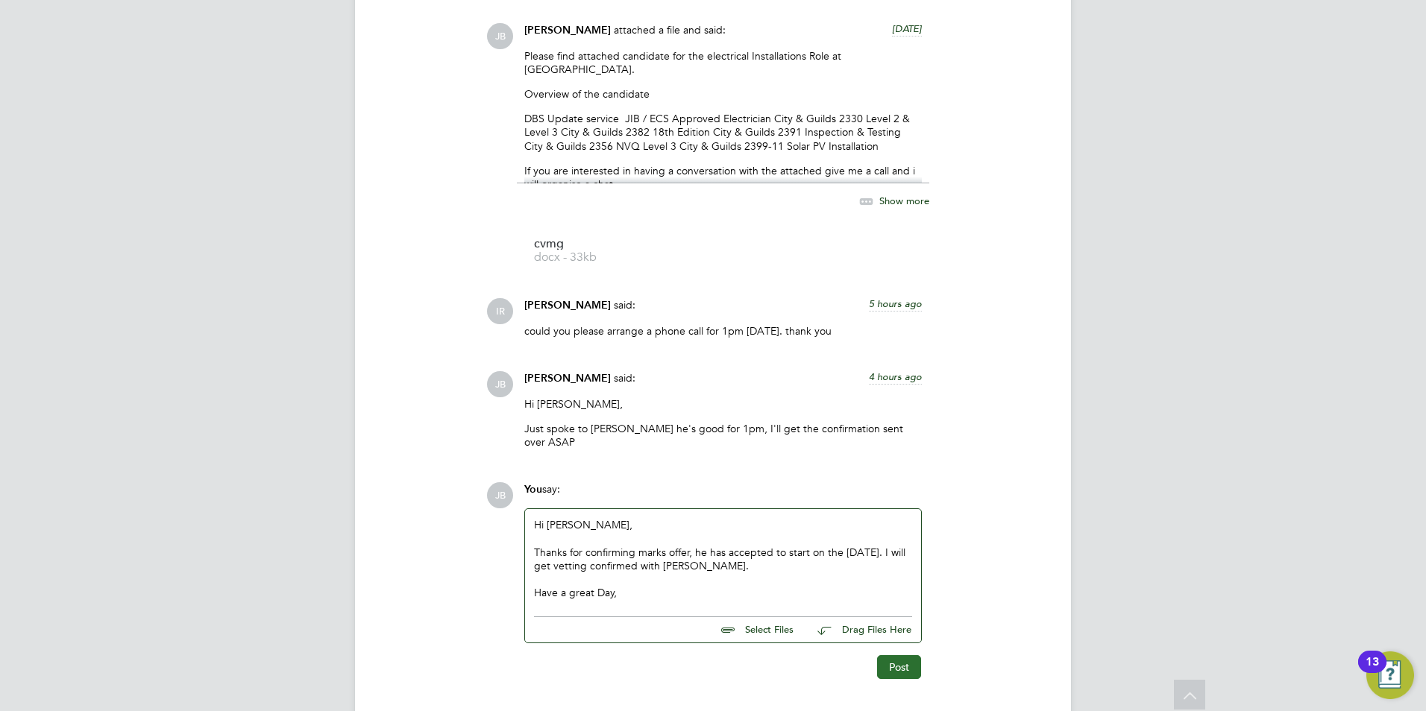
click at [907, 655] on button "Post" at bounding box center [899, 667] width 44 height 24
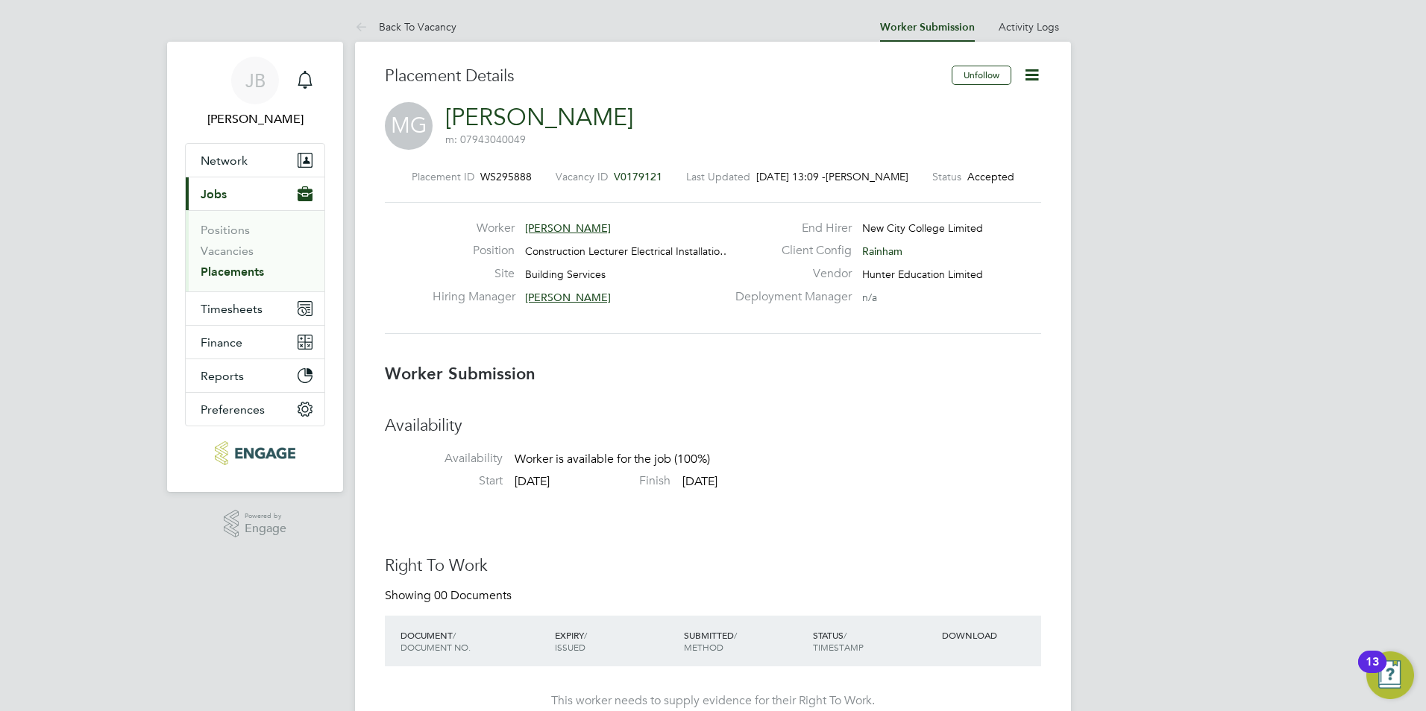
scroll to position [1, 0]
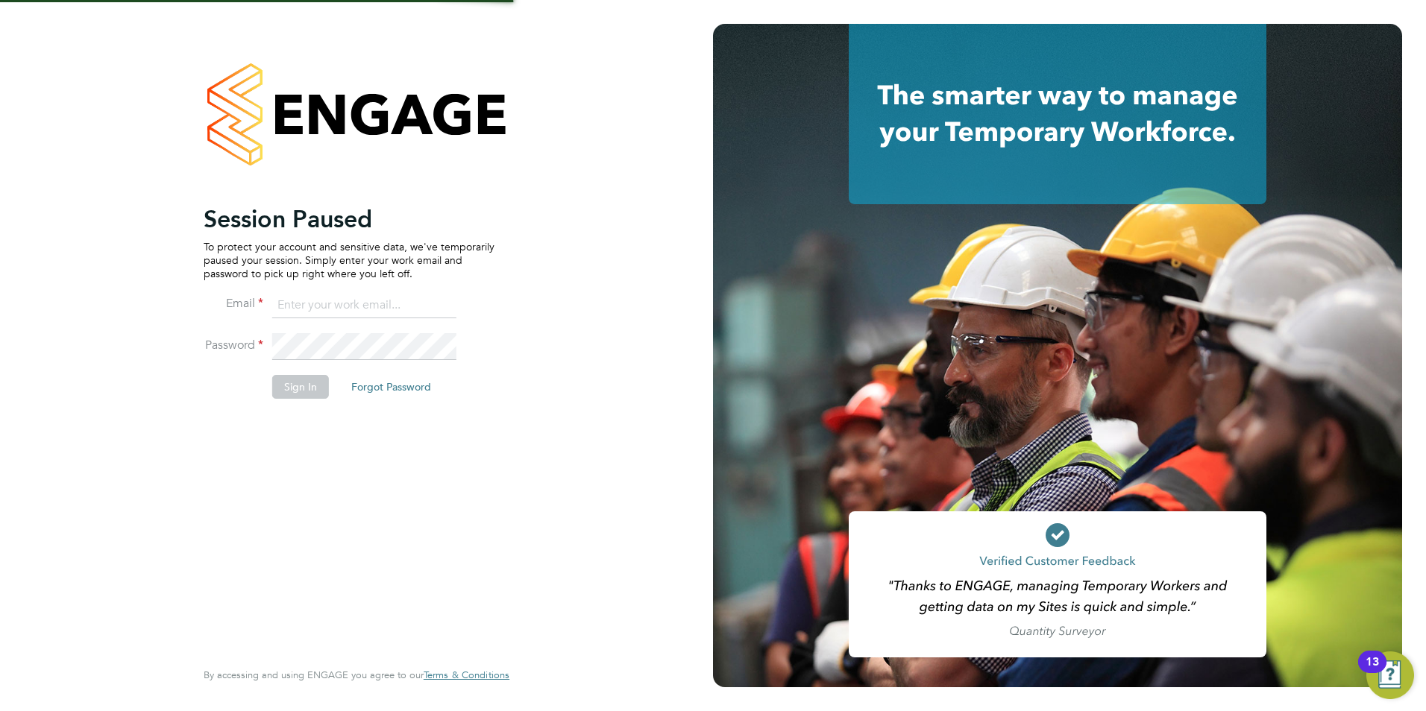
type input "jack.baron@HunterEducation.co.uk"
